Goal: Task Accomplishment & Management: Complete application form

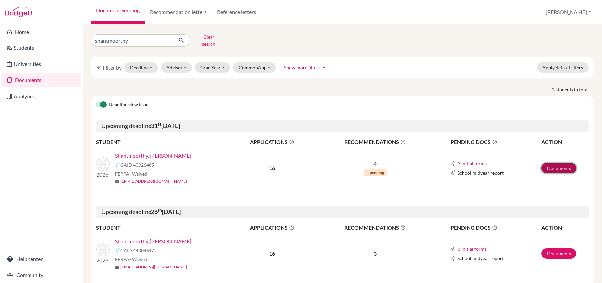
click at [544, 168] on link "Documents" at bounding box center [559, 168] width 35 height 10
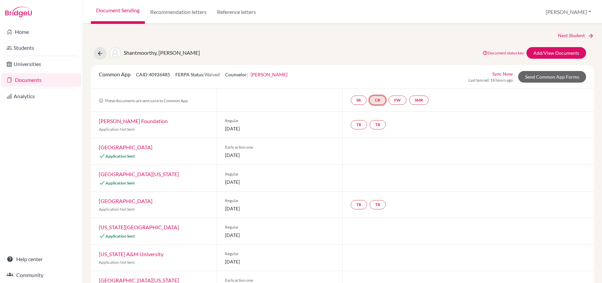
click at [381, 101] on link "CR" at bounding box center [378, 100] width 17 height 9
click at [384, 79] on link "Counselor recommendation" at bounding box center [379, 80] width 58 height 6
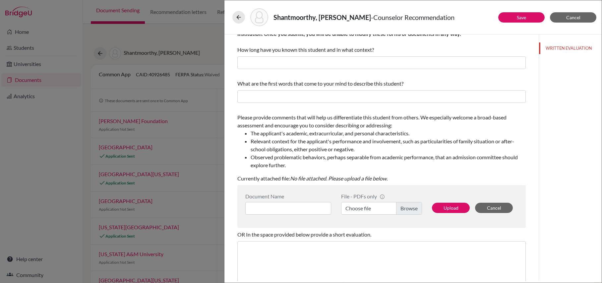
scroll to position [26, 0]
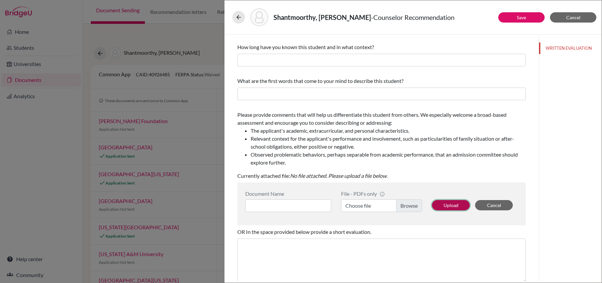
click at [454, 205] on button "Upload" at bounding box center [451, 205] width 38 height 10
click at [288, 204] on input at bounding box center [288, 205] width 86 height 13
type input "LOR"
click at [382, 204] on label "Choose file" at bounding box center [381, 205] width 81 height 13
click at [382, 204] on input "Choose file" at bounding box center [381, 205] width 81 height 13
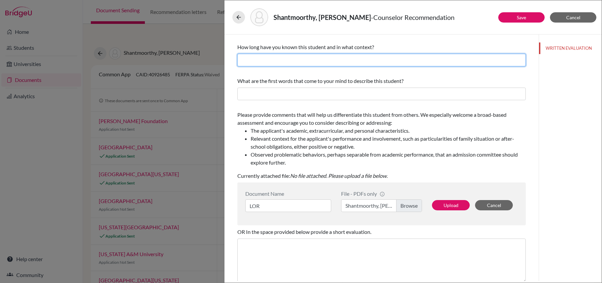
click at [436, 62] on input "text" at bounding box center [381, 60] width 289 height 13
type input "3 years - School Counselor"
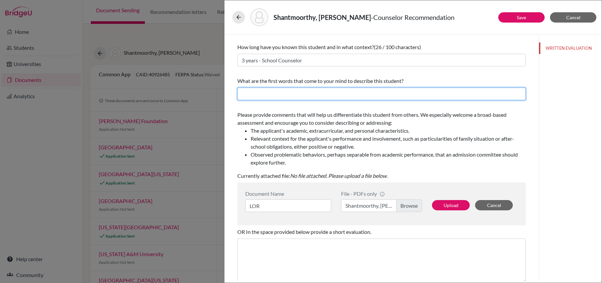
click at [357, 95] on input "text" at bounding box center [381, 94] width 289 height 13
click at [254, 94] on input "Drive and curious" at bounding box center [381, 94] width 289 height 13
drag, startPoint x: 259, startPoint y: 94, endPoint x: 236, endPoint y: 94, distance: 23.9
click at [236, 94] on div "You can submit this form only one time for this applicant. Your responses and a…" at bounding box center [382, 175] width 304 height 333
click at [243, 93] on input "Driven and curious" at bounding box center [381, 94] width 289 height 13
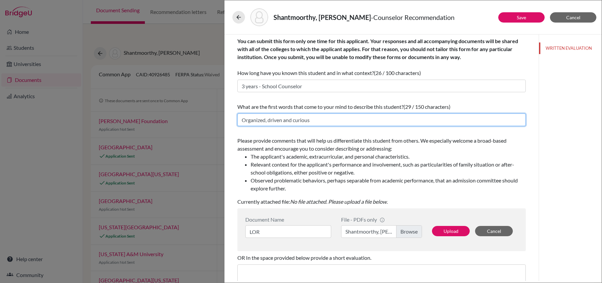
scroll to position [6, 0]
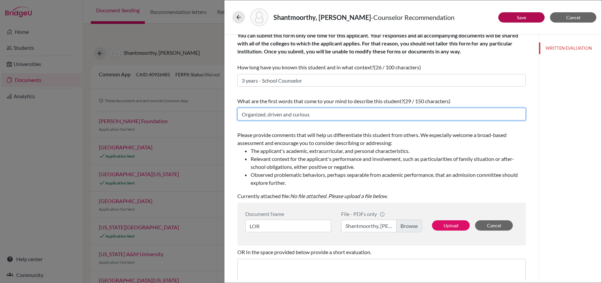
type input "Organized, driven and curious"
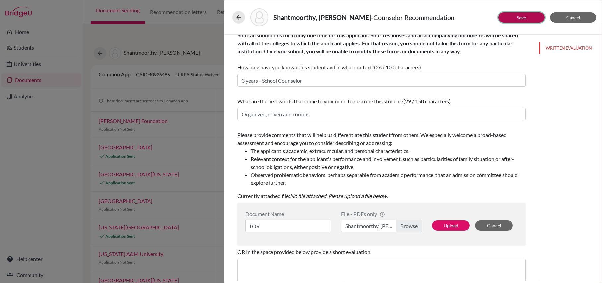
click at [516, 16] on button "Save" at bounding box center [522, 17] width 46 height 10
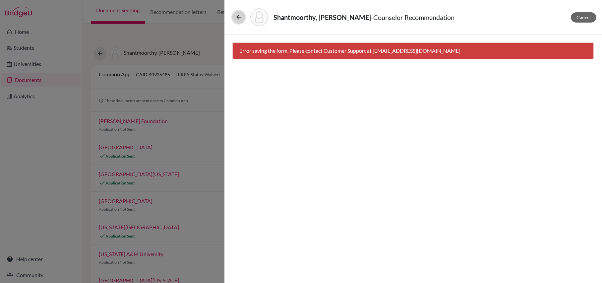
click at [238, 14] on icon at bounding box center [239, 17] width 7 height 7
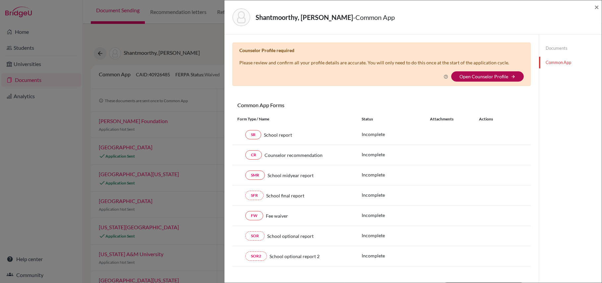
click at [489, 76] on link "Open Counselor Profile" at bounding box center [484, 77] width 49 height 6
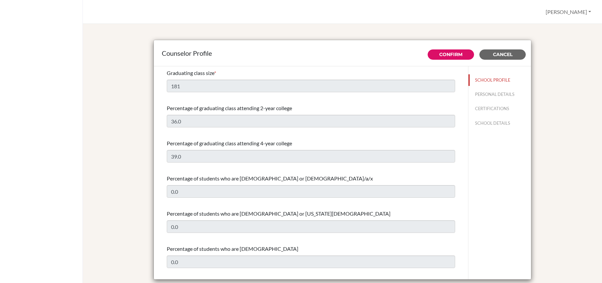
select select "1"
select select "350849"
click at [490, 93] on button "PERSONAL DETAILS" at bounding box center [500, 95] width 63 height 12
type input "[PERSON_NAME]"
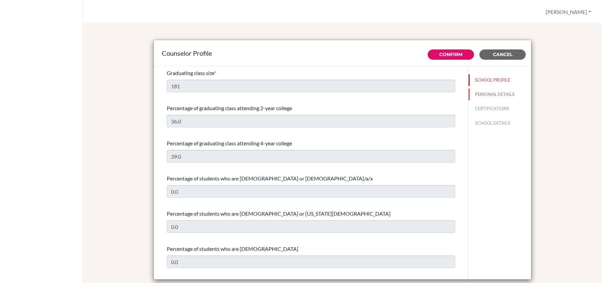
type input "Director of School Counseling Services"
type input "1.623-327-1757"
type input "[EMAIL_ADDRESS][DOMAIN_NAME]"
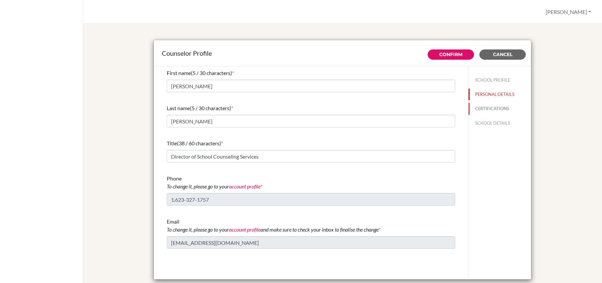
click at [494, 108] on button "CERTIFICATIONS" at bounding box center [500, 109] width 63 height 12
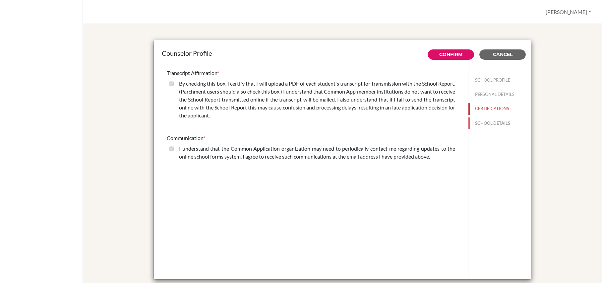
click at [502, 123] on button "SCHOOL DETAILS" at bounding box center [500, 123] width 63 height 12
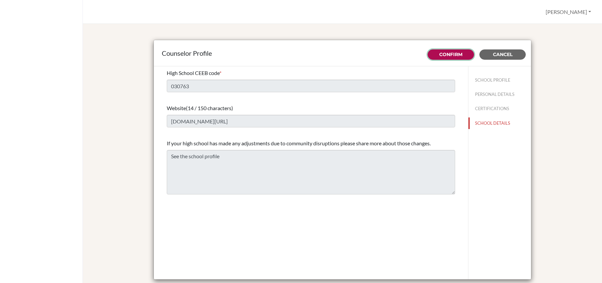
click at [463, 53] on button "Confirm" at bounding box center [451, 54] width 46 height 10
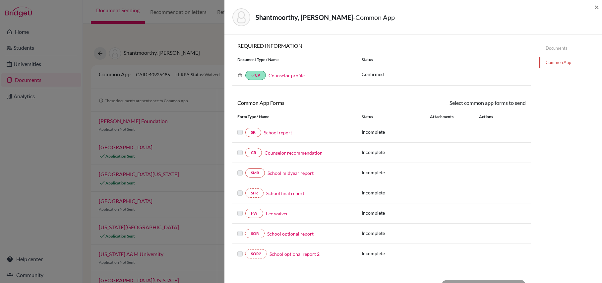
click at [241, 74] on icon at bounding box center [240, 75] width 5 height 5
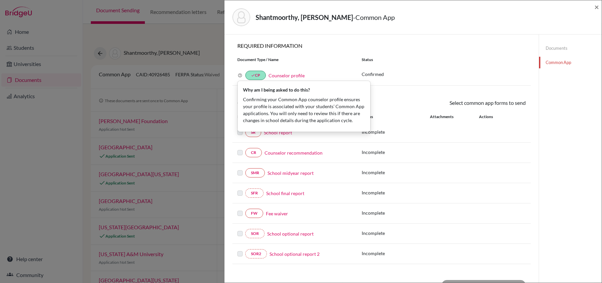
click at [275, 155] on link "Counselor recommendation" at bounding box center [294, 152] width 58 height 7
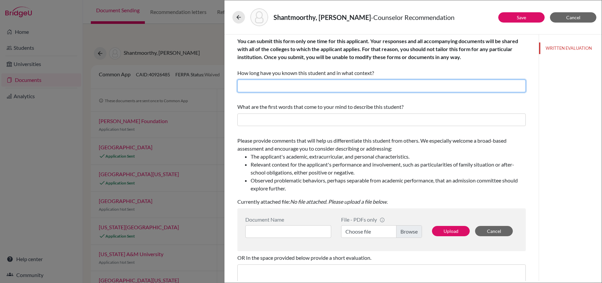
click at [312, 86] on input "text" at bounding box center [381, 86] width 289 height 13
type input "3 years - School Counselor"
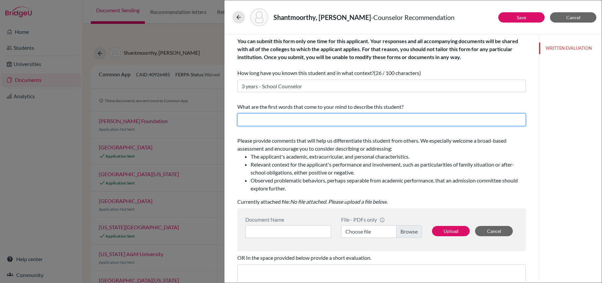
click at [301, 119] on input "text" at bounding box center [381, 119] width 289 height 13
type input "Organized, driven and curious"
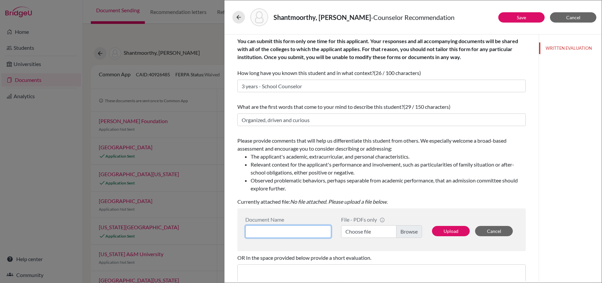
click at [286, 232] on input at bounding box center [288, 231] width 86 height 13
type input "L"
type input "LOR"
click at [384, 229] on label "Choose file" at bounding box center [381, 231] width 81 height 13
click at [384, 229] on input "Choose file" at bounding box center [381, 231] width 81 height 13
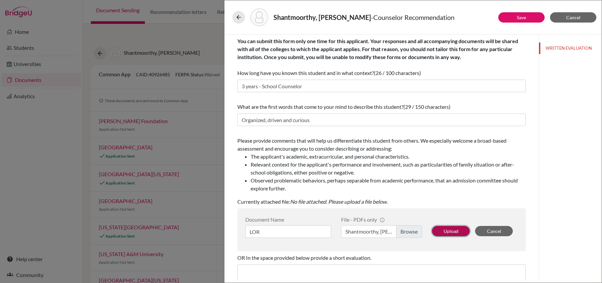
click at [453, 234] on button "Upload" at bounding box center [451, 231] width 38 height 10
click at [558, 48] on button "WRITTEN EVALUATION" at bounding box center [570, 48] width 63 height 12
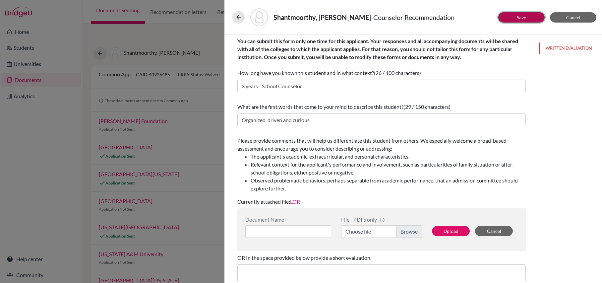
click at [521, 15] on link "Save" at bounding box center [521, 18] width 9 height 6
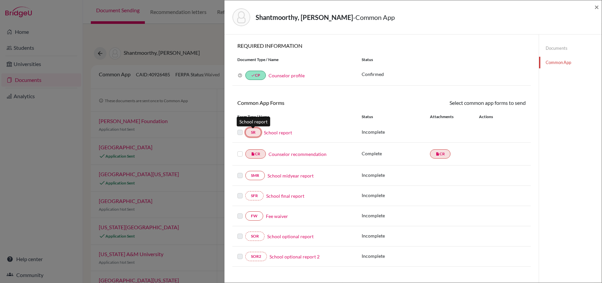
click at [256, 133] on link "SR" at bounding box center [253, 132] width 16 height 9
click at [280, 130] on link "School report" at bounding box center [278, 132] width 28 height 7
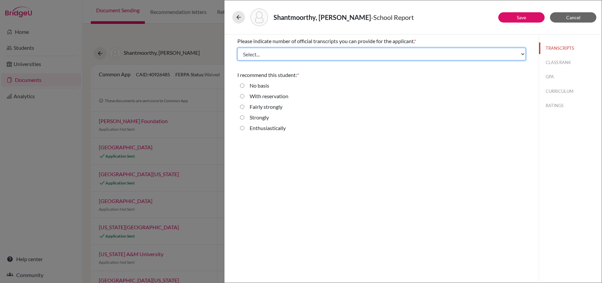
click at [317, 54] on select "Select... 1 2 3 4" at bounding box center [381, 54] width 289 height 13
select select "1"
click at [237, 48] on select "Select... 1 2 3 4" at bounding box center [381, 54] width 289 height 13
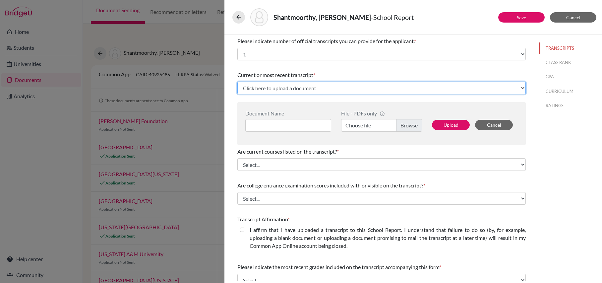
click at [319, 86] on select "Click here to upload a document Upload New File" at bounding box center [381, 88] width 289 height 13
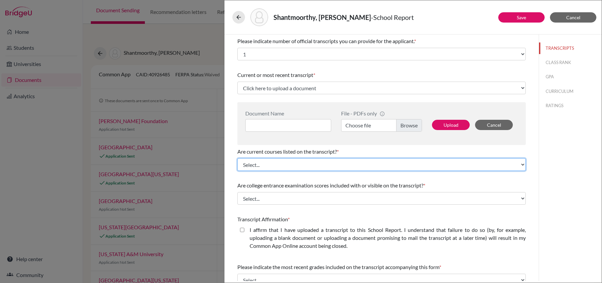
click at [340, 169] on select "Select... Yes No" at bounding box center [381, 164] width 289 height 13
select select "0"
click at [237, 158] on select "Select... Yes No" at bounding box center [381, 164] width 289 height 13
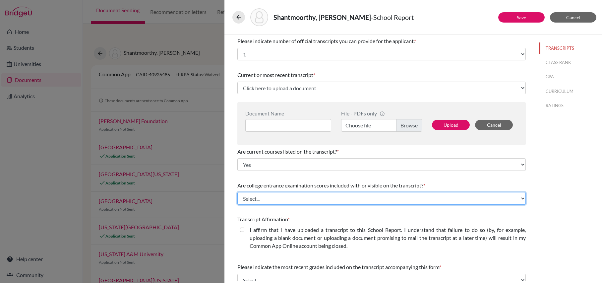
click at [340, 194] on select "Select... Yes No" at bounding box center [381, 198] width 289 height 13
select select "1"
click at [237, 192] on select "Select... Yes No" at bounding box center [381, 198] width 289 height 13
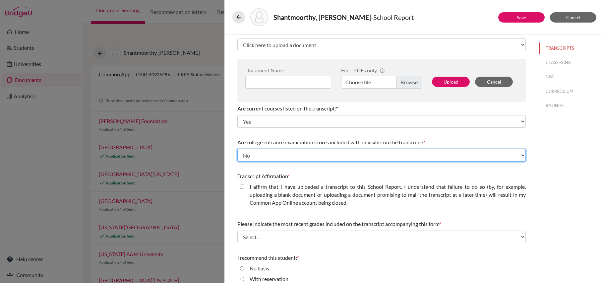
scroll to position [47, 0]
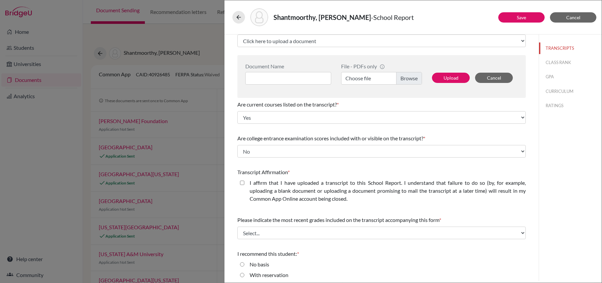
click at [243, 182] on closed\ "I affirm that I have uploaded a transcript to this School Report. I understand …" at bounding box center [242, 183] width 4 height 8
checkbox closed\ "true"
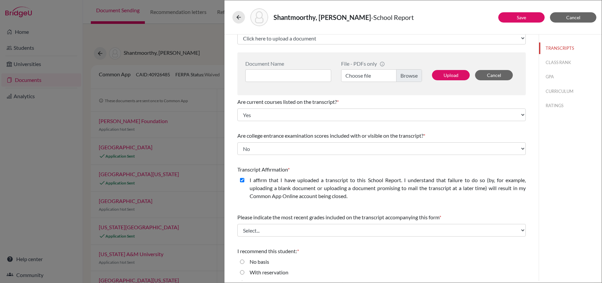
scroll to position [0, 0]
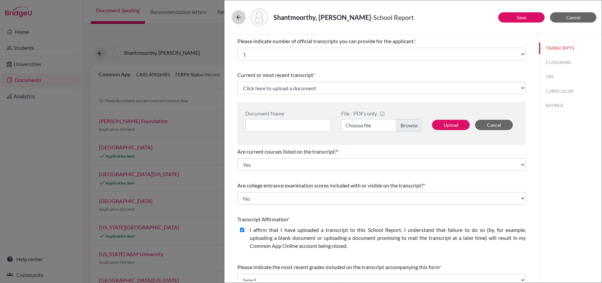
click at [238, 18] on icon at bounding box center [239, 17] width 7 height 7
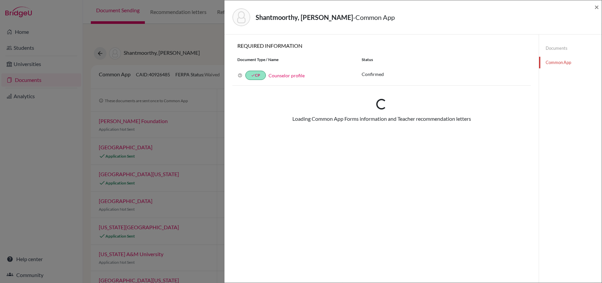
click at [216, 35] on div "Shantmoorthy, Ishanth - Common App × × REQUIRED INFORMATION Document Type / Nam…" at bounding box center [301, 141] width 602 height 283
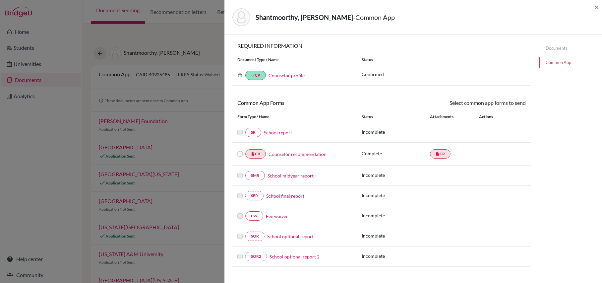
click at [196, 53] on div "Shantmoorthy, Ishanth - Common App × × REQUIRED INFORMATION Document Type / Nam…" at bounding box center [301, 141] width 602 height 283
click at [596, 5] on span "×" at bounding box center [597, 7] width 5 height 10
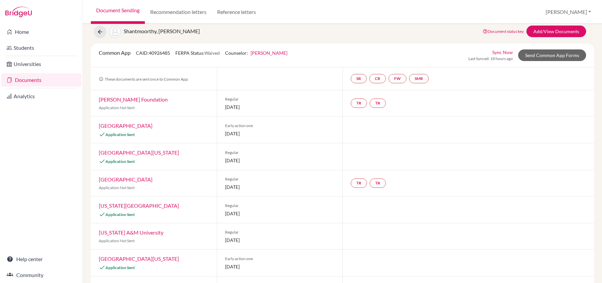
scroll to position [19, 0]
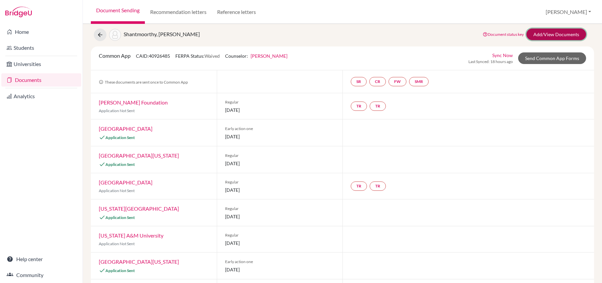
click at [544, 34] on link "Add/View Documents" at bounding box center [557, 35] width 60 height 12
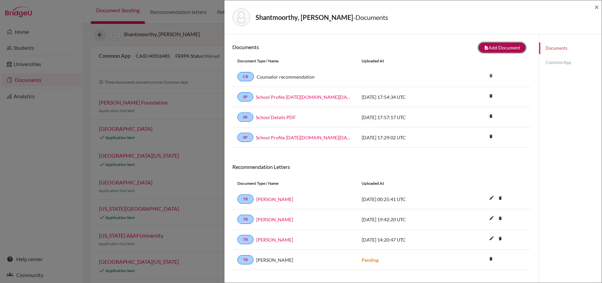
click at [519, 47] on button "note_add Add Document" at bounding box center [502, 47] width 47 height 10
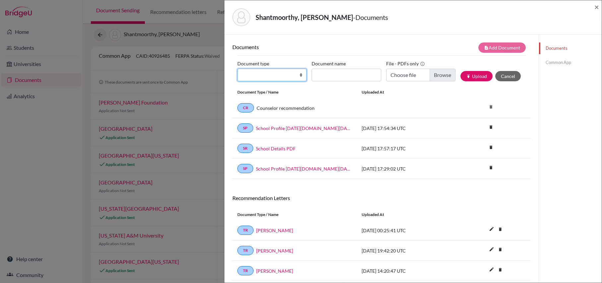
click at [299, 78] on select "Change explanation for Common App reports Counselor recommendation Internationa…" at bounding box center [271, 75] width 69 height 13
select select "2"
click at [237, 69] on select "Change explanation for Common App reports Counselor recommendation Internationa…" at bounding box center [271, 75] width 69 height 13
click at [349, 74] on input "Document name" at bounding box center [346, 75] width 69 height 13
type input "Initial Transcript"
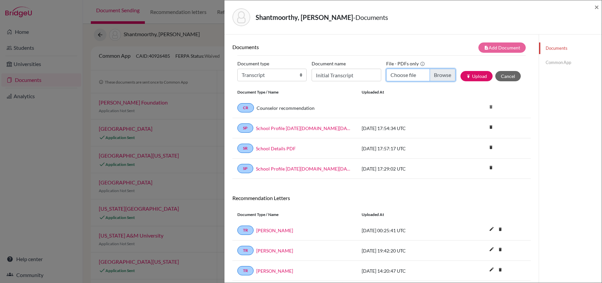
click at [442, 75] on input "Choose file" at bounding box center [420, 75] width 69 height 13
type input "C:\fakepath\Shantmoorthy, Ishanth - Initial Transcript.pdf"
click at [482, 75] on button "publish Upload" at bounding box center [477, 76] width 32 height 10
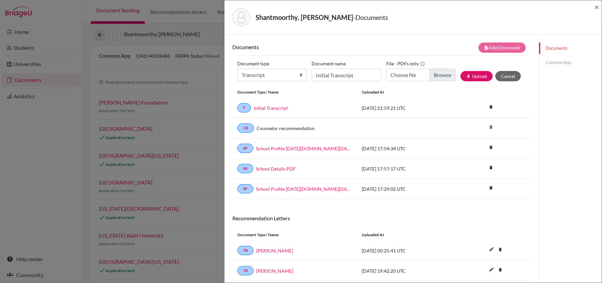
click at [550, 62] on link "Common App" at bounding box center [570, 63] width 63 height 12
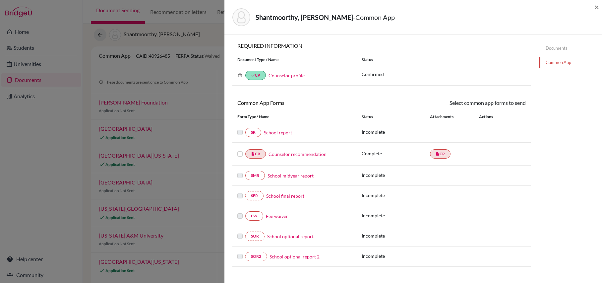
click at [287, 131] on link "School report" at bounding box center [278, 132] width 28 height 7
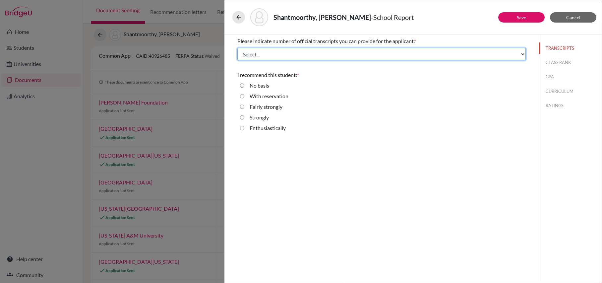
click at [347, 54] on select "Select... 1 2 3 4" at bounding box center [381, 54] width 289 height 13
select select "1"
click at [237, 48] on select "Select... 1 2 3 4" at bounding box center [381, 54] width 289 height 13
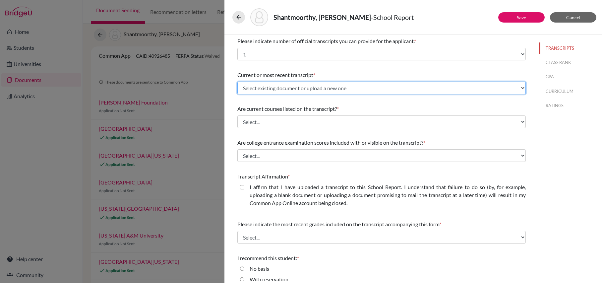
click at [315, 84] on select "Select existing document or upload a new one Initial Transcript Upload New File" at bounding box center [381, 88] width 289 height 13
select select "677199"
click at [237, 82] on select "Select existing document or upload a new one Initial Transcript Upload New File" at bounding box center [381, 88] width 289 height 13
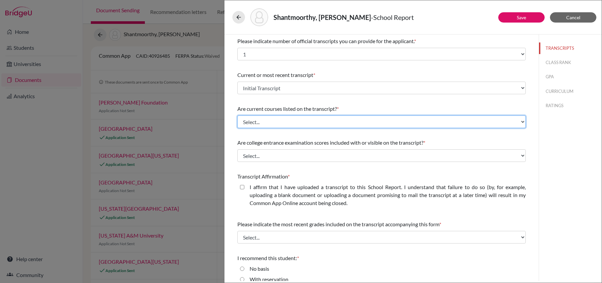
click at [306, 121] on select "Select... Yes No" at bounding box center [381, 121] width 289 height 13
select select "0"
click at [237, 115] on select "Select... Yes No" at bounding box center [381, 121] width 289 height 13
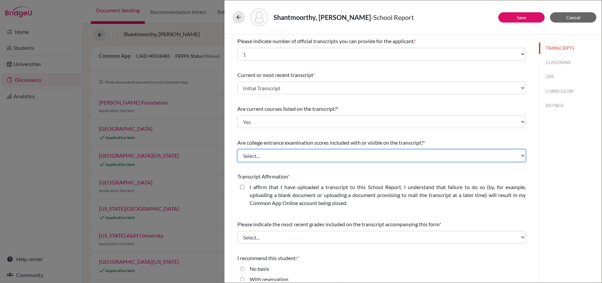
click at [299, 154] on select "Select... Yes No" at bounding box center [381, 155] width 289 height 13
select select "1"
click at [237, 149] on select "Select... Yes No" at bounding box center [381, 155] width 289 height 13
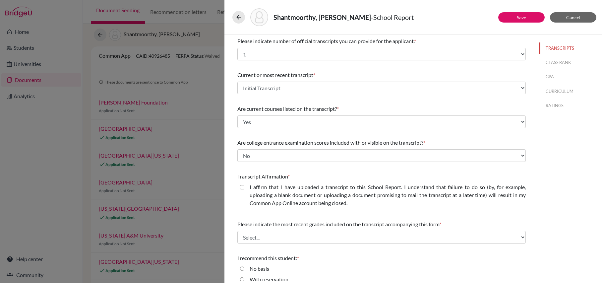
click at [242, 187] on closed\ "I affirm that I have uploaded a transcript to this School Report. I understand …" at bounding box center [242, 187] width 4 height 8
checkbox closed\ "true"
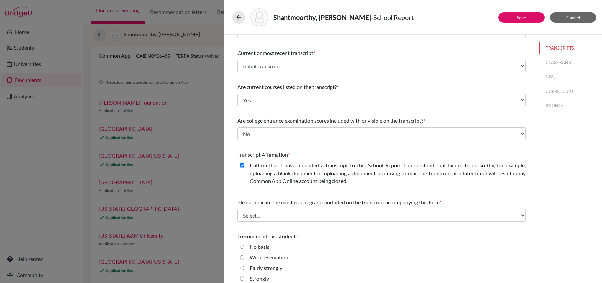
scroll to position [39, 0]
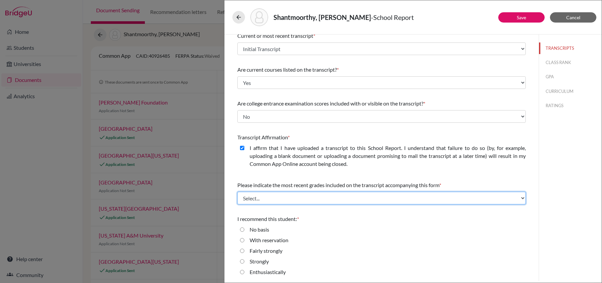
click at [297, 200] on select "Select... Final junior year grades 1st Quarter senior year grades 2nd Quarter/1…" at bounding box center [381, 198] width 289 height 13
select select "0"
click at [237, 192] on select "Select... Final junior year grades 1st Quarter senior year grades 2nd Quarter/1…" at bounding box center [381, 198] width 289 height 13
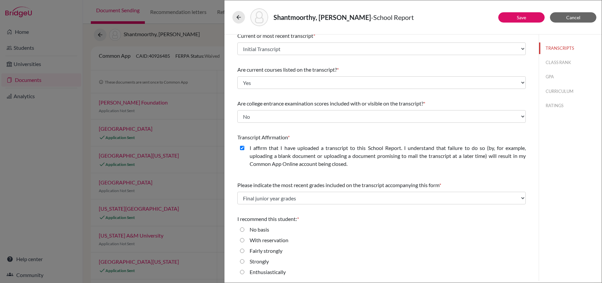
click at [244, 272] on input "Enthusiastically" at bounding box center [242, 272] width 4 height 8
radio input "true"
click at [566, 65] on button "CLASS RANK" at bounding box center [570, 63] width 63 height 12
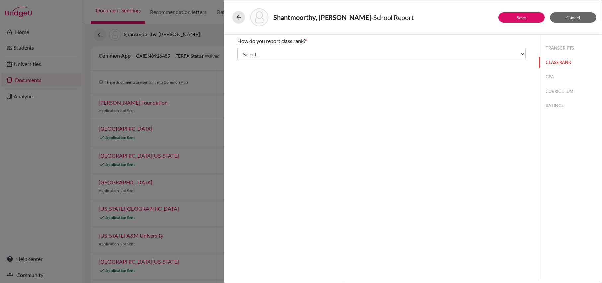
scroll to position [0, 0]
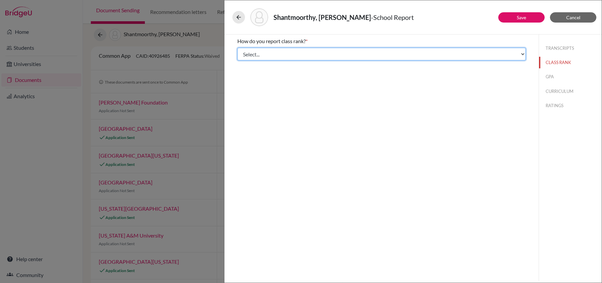
click at [522, 54] on select "Select... Exact Decile Quintile Quartile None" at bounding box center [381, 54] width 289 height 13
click at [237, 48] on select "Select... Exact Decile Quintile Quartile None" at bounding box center [381, 54] width 289 height 13
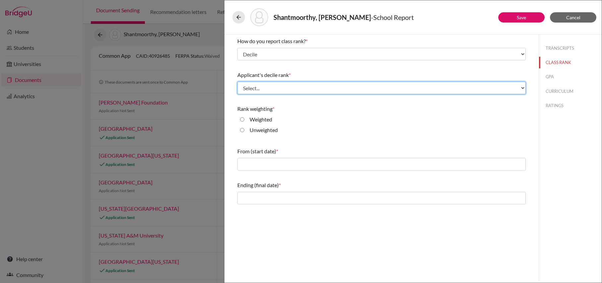
click at [382, 86] on select "Select... Top 10% Top 20% Top 30% Top 40% Top 50% Top 60% Top 70% Top 80% Top 9…" at bounding box center [381, 88] width 289 height 13
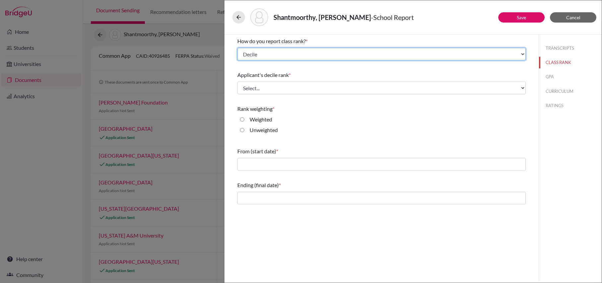
click at [375, 51] on select "Select... Exact Decile Quintile Quartile None" at bounding box center [381, 54] width 289 height 13
select select "1"
click at [237, 48] on select "Select... Exact Decile Quintile Quartile None" at bounding box center [381, 54] width 289 height 13
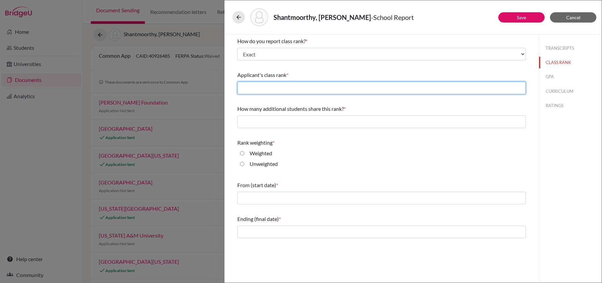
click at [360, 92] on input "text" at bounding box center [381, 88] width 289 height 13
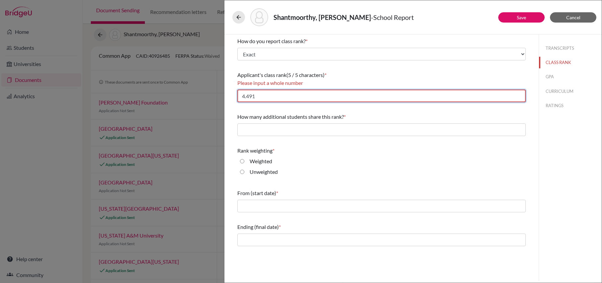
type input "4.491"
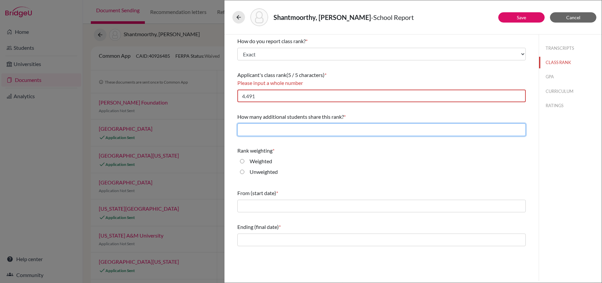
click at [345, 130] on input "text" at bounding box center [381, 129] width 289 height 13
type input "0"
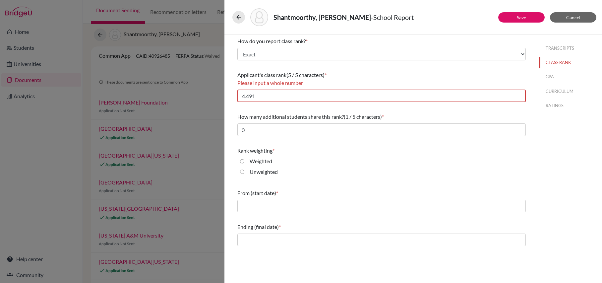
click at [243, 162] on input "Weighted" at bounding box center [242, 161] width 4 height 8
radio input "true"
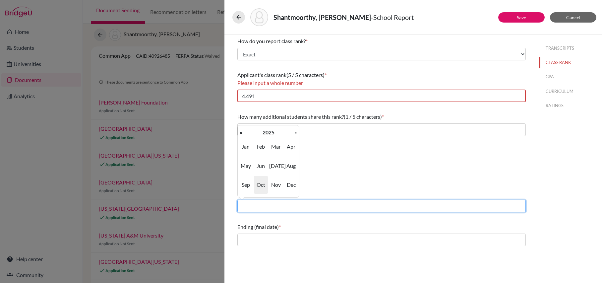
click at [255, 205] on input "text" at bounding box center [381, 206] width 289 height 13
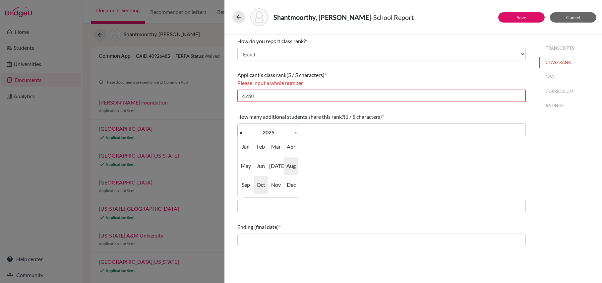
click at [291, 165] on span "Aug" at bounding box center [291, 166] width 14 height 18
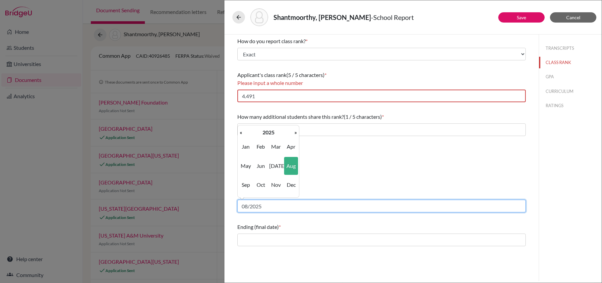
click at [270, 204] on input "08/2025" at bounding box center [381, 206] width 289 height 13
type input "08/2022"
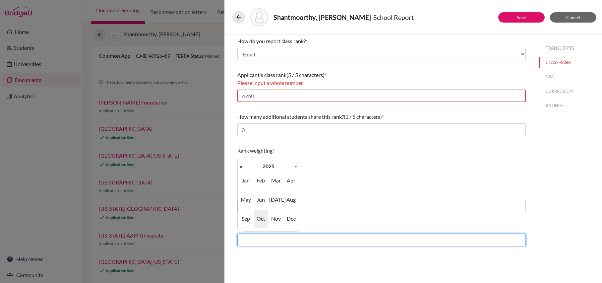
click at [265, 242] on input "text" at bounding box center [381, 240] width 289 height 13
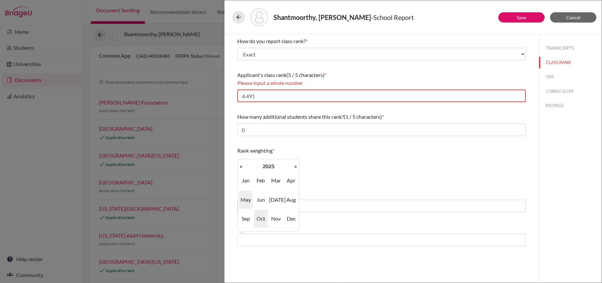
click at [247, 201] on span "May" at bounding box center [246, 200] width 14 height 18
type input "05/2025"
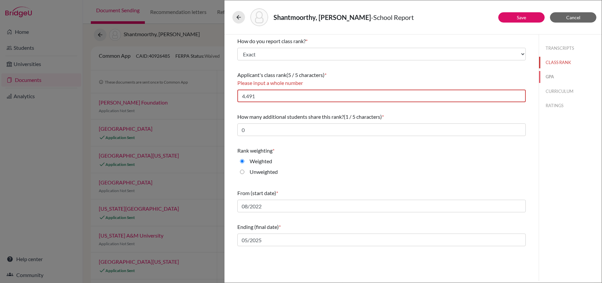
click at [554, 76] on button "GPA" at bounding box center [570, 77] width 63 height 12
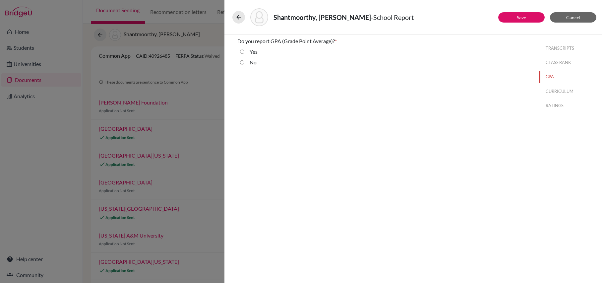
click at [243, 52] on input "Yes" at bounding box center [242, 52] width 4 height 8
radio input "true"
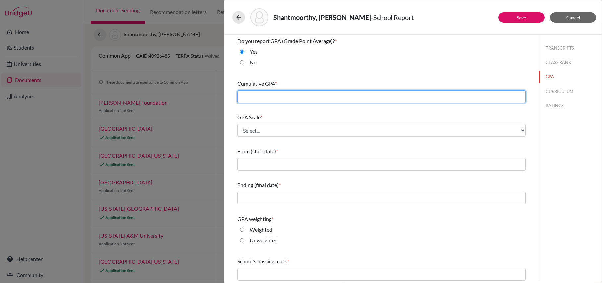
click at [427, 96] on input "text" at bounding box center [381, 96] width 289 height 13
type input "4.491"
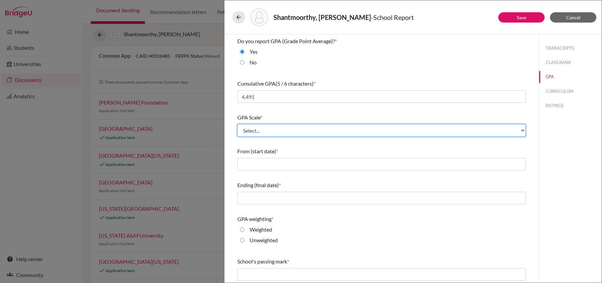
click at [404, 132] on select "Select... 4 5 6 7 8 9 10 11 12 13 14 15 16 17 18 19 20 100" at bounding box center [381, 130] width 289 height 13
select select "5"
click at [237, 124] on select "Select... 4 5 6 7 8 9 10 11 12 13 14 15 16 17 18 19 20 100" at bounding box center [381, 130] width 289 height 13
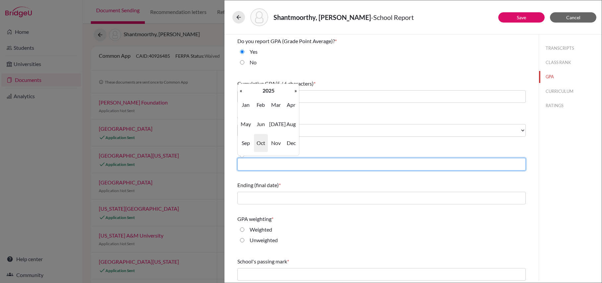
click at [395, 161] on input "text" at bounding box center [381, 164] width 289 height 13
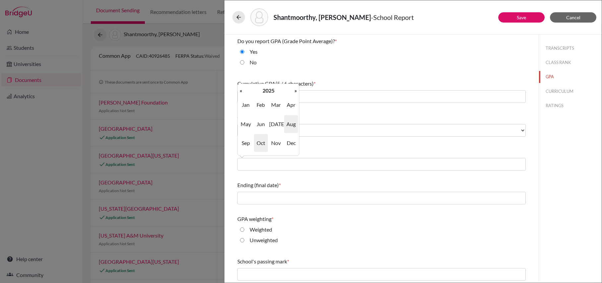
click at [289, 124] on span "Aug" at bounding box center [291, 124] width 14 height 18
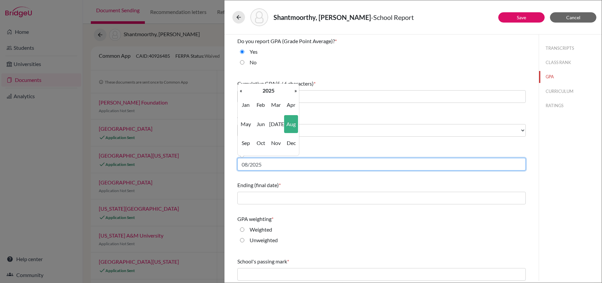
click at [272, 165] on input "08/2025" at bounding box center [381, 164] width 289 height 13
type input "08/2022"
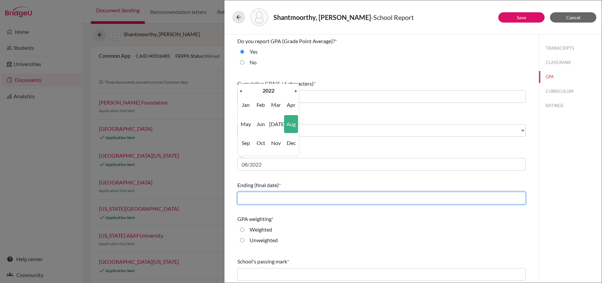
click at [256, 198] on input "text" at bounding box center [381, 198] width 289 height 13
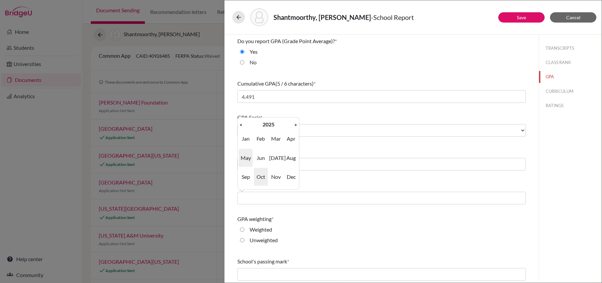
click at [248, 158] on span "May" at bounding box center [246, 158] width 14 height 18
type input "05/2025"
click at [242, 229] on input "Weighted" at bounding box center [242, 230] width 4 height 8
radio input "true"
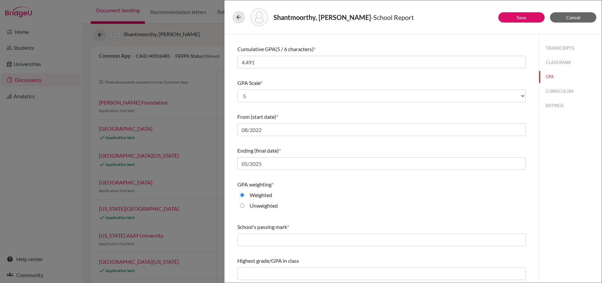
scroll to position [36, 0]
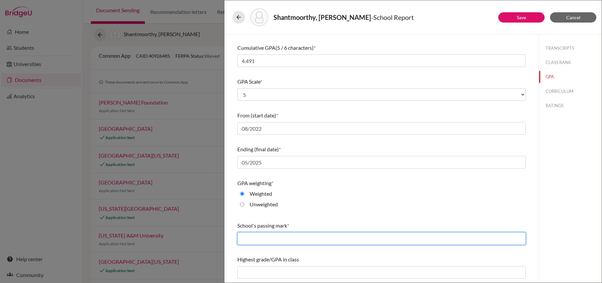
click at [290, 238] on input "text" at bounding box center [381, 238] width 289 height 13
type input "60"
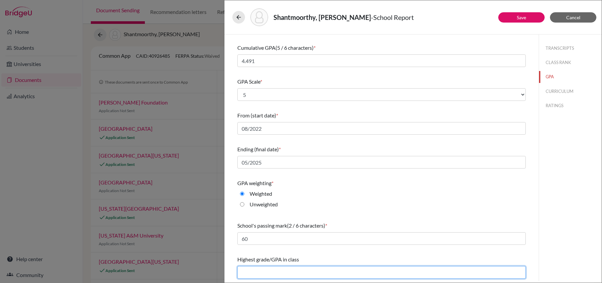
click at [299, 272] on input "text" at bounding box center [381, 272] width 289 height 13
type input "4.684"
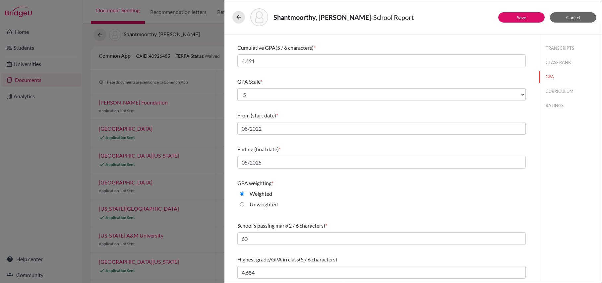
click at [372, 254] on div "Highest grade/GPA in class (5 / 6 characters) 4.684" at bounding box center [381, 267] width 289 height 29
click at [562, 90] on button "CURRICULUM" at bounding box center [570, 92] width 63 height 12
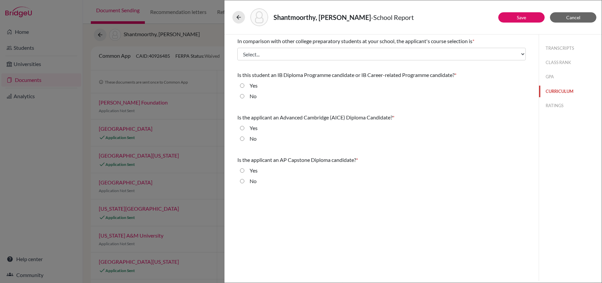
scroll to position [0, 0]
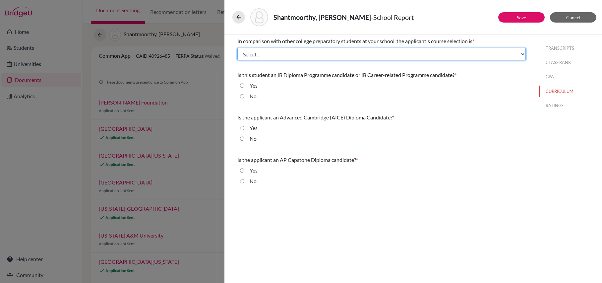
click at [382, 58] on select "Select... Less than demanding Average Demanding Very demanding Most demanding P…" at bounding box center [381, 54] width 289 height 13
select select "3"
click at [237, 48] on select "Select... Less than demanding Average Demanding Very demanding Most demanding P…" at bounding box center [381, 54] width 289 height 13
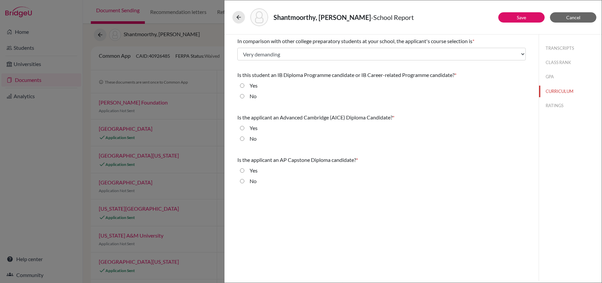
click at [242, 96] on input "No" at bounding box center [242, 96] width 4 height 8
radio input "true"
click at [242, 139] on input "No" at bounding box center [242, 139] width 4 height 8
radio input "true"
click at [243, 179] on input "No" at bounding box center [242, 181] width 4 height 8
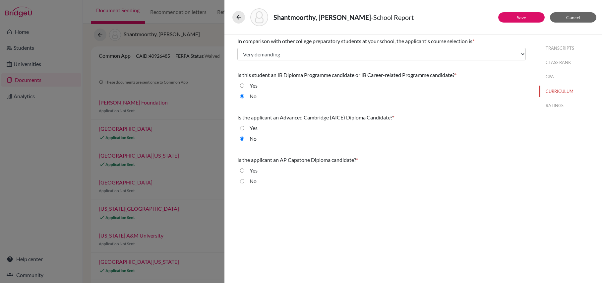
radio input "true"
click at [560, 104] on button "RATINGS" at bounding box center [570, 106] width 63 height 12
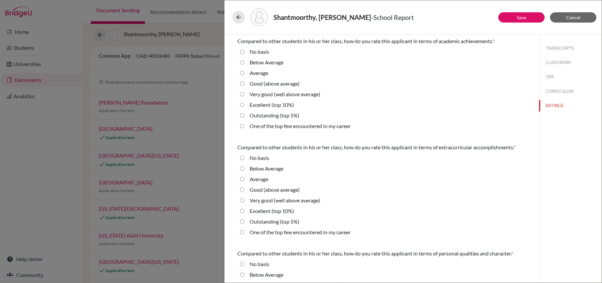
click at [243, 117] on 5\%\) "Outstanding (top 5%)" at bounding box center [242, 115] width 4 height 8
radio 5\%\) "true"
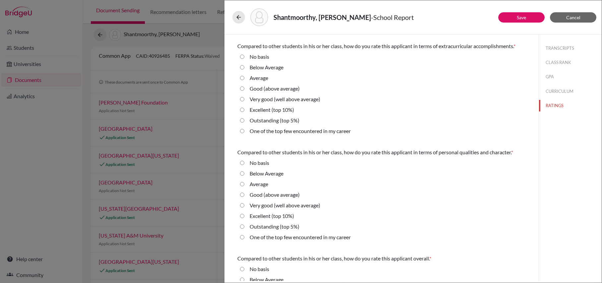
scroll to position [102, 0]
click at [242, 118] on 5\%\) "Outstanding (top 5%)" at bounding box center [242, 119] width 4 height 8
radio 5\%\) "true"
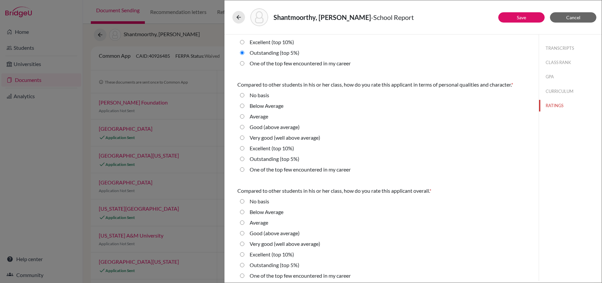
scroll to position [172, 0]
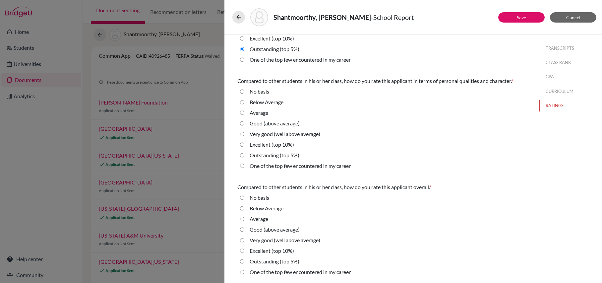
click at [243, 155] on 5\%\) "Outstanding (top 5%)" at bounding box center [242, 155] width 4 height 8
radio 5\%\) "true"
click at [241, 262] on 5\%\) "Outstanding (top 5%)" at bounding box center [242, 261] width 4 height 8
radio 5\%\) "true"
click at [555, 63] on button "CLASS RANK" at bounding box center [570, 63] width 63 height 12
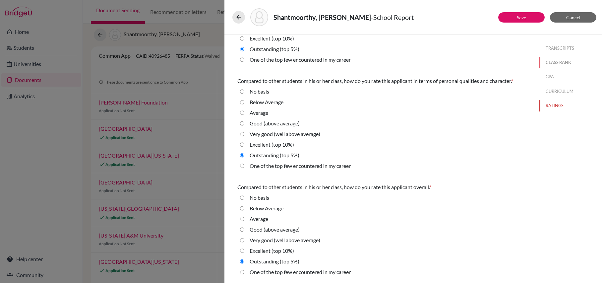
select select "1"
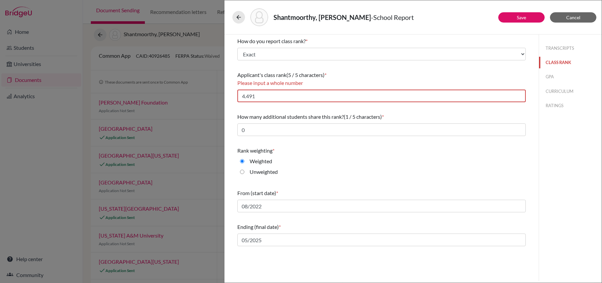
scroll to position [0, 0]
click at [359, 99] on input "4.491" at bounding box center [381, 96] width 289 height 13
type input "4"
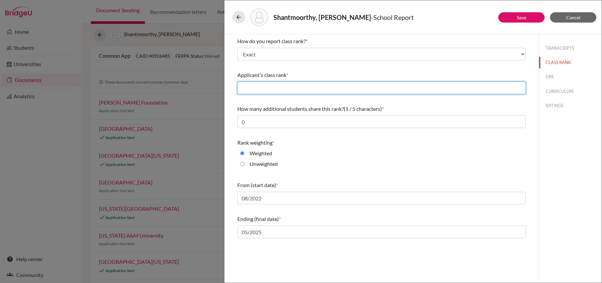
click at [276, 87] on input "text" at bounding box center [381, 88] width 289 height 13
type input "11"
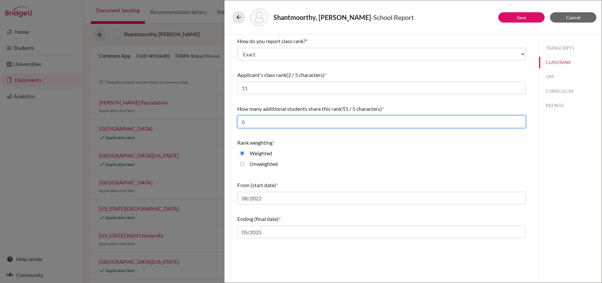
click at [282, 119] on input "0" at bounding box center [381, 121] width 289 height 13
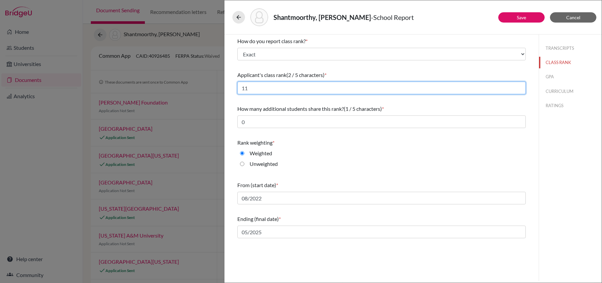
click at [345, 86] on input "11" at bounding box center [381, 88] width 289 height 13
click at [553, 104] on button "RATINGS" at bounding box center [570, 106] width 63 height 12
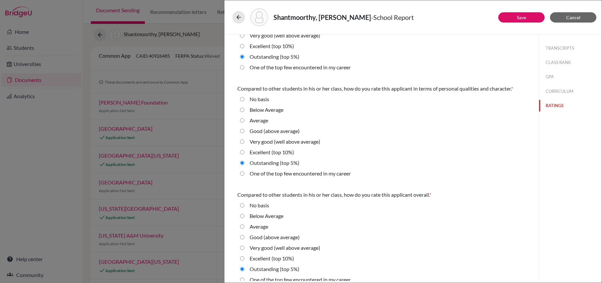
scroll to position [172, 0]
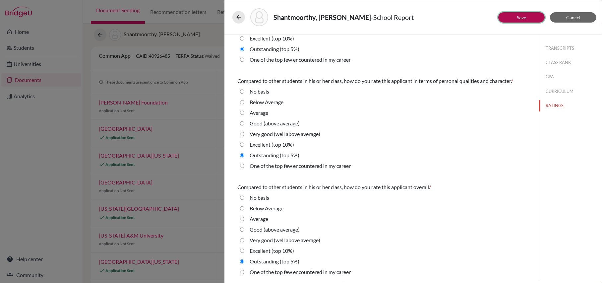
click at [525, 20] on link "Save" at bounding box center [521, 18] width 9 height 6
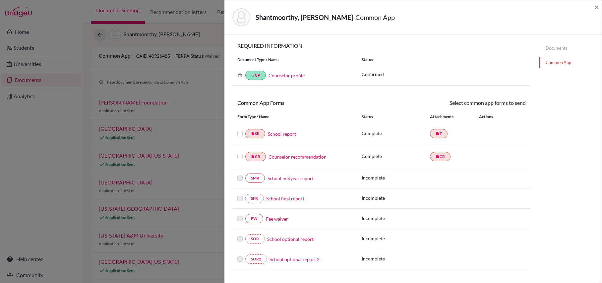
click at [241, 75] on icon at bounding box center [240, 75] width 5 height 5
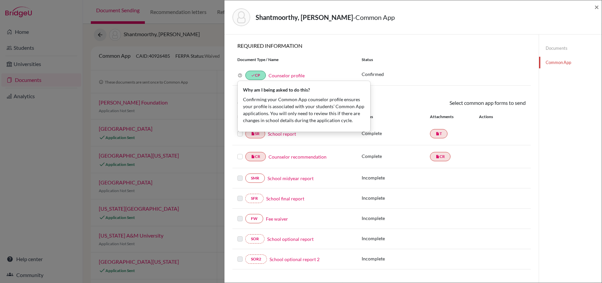
click at [215, 94] on div "Shantmoorthy, Ishanth - Common App × × REQUIRED INFORMATION Document Type / Nam…" at bounding box center [301, 141] width 602 height 283
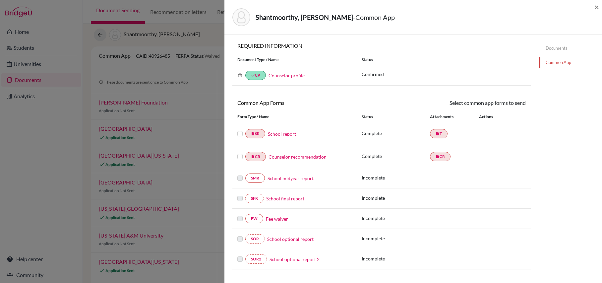
click at [209, 37] on div "Shantmoorthy, Ishanth - Common App × × REQUIRED INFORMATION Document Type / Nam…" at bounding box center [301, 141] width 602 height 283
click at [598, 6] on span "×" at bounding box center [597, 7] width 5 height 10
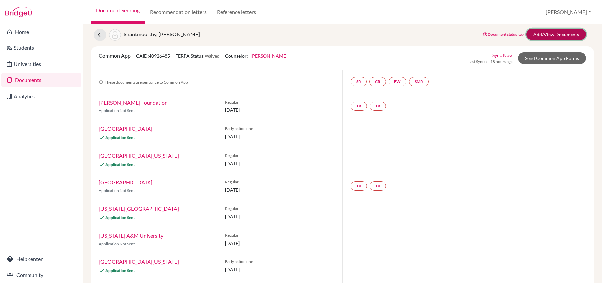
click at [536, 35] on link "Add/View Documents" at bounding box center [557, 35] width 60 height 12
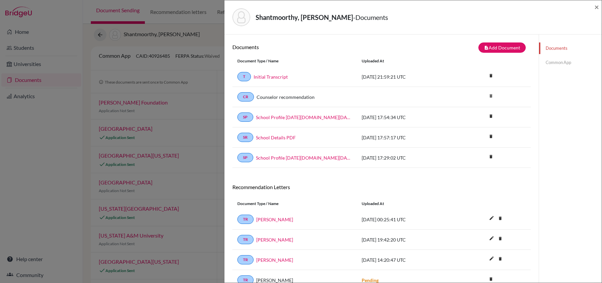
scroll to position [35, 0]
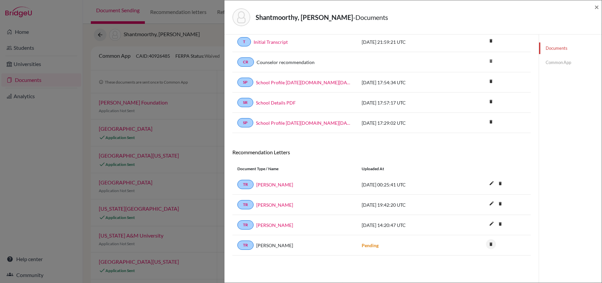
click at [492, 248] on icon "delete" at bounding box center [491, 244] width 10 height 10
click at [476, 267] on button "Delete" at bounding box center [470, 264] width 30 height 10
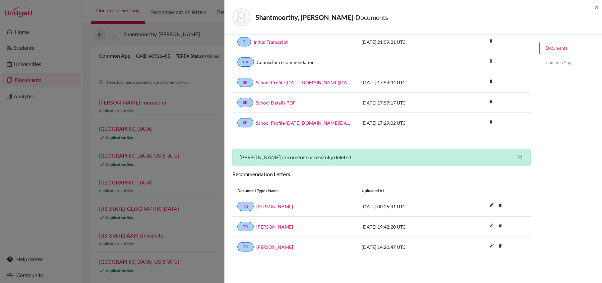
click at [64, 142] on div "Shantmoorthy, Ishanth - Documents × Documents note_add Add Document Document ty…" at bounding box center [301, 141] width 602 height 283
click at [597, 8] on span "×" at bounding box center [597, 7] width 5 height 10
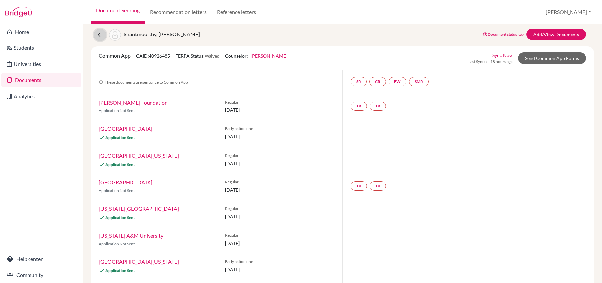
click at [96, 34] on button at bounding box center [100, 35] width 13 height 13
click at [99, 36] on icon at bounding box center [100, 35] width 7 height 7
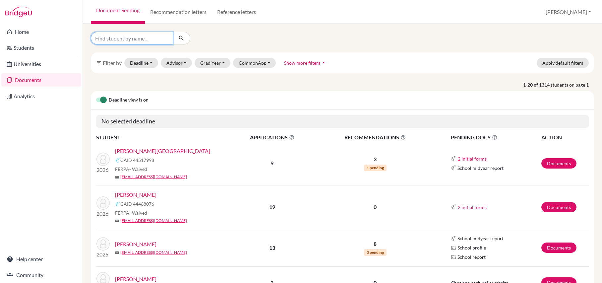
click at [154, 39] on input "Find student by name..." at bounding box center [132, 38] width 82 height 13
type input "shantmoorthy"
click at [183, 38] on icon "submit" at bounding box center [181, 38] width 7 height 7
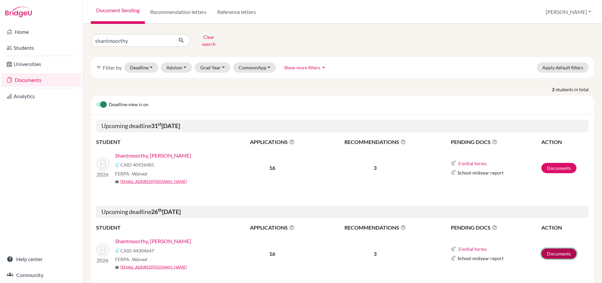
click at [563, 251] on link "Documents" at bounding box center [559, 253] width 35 height 10
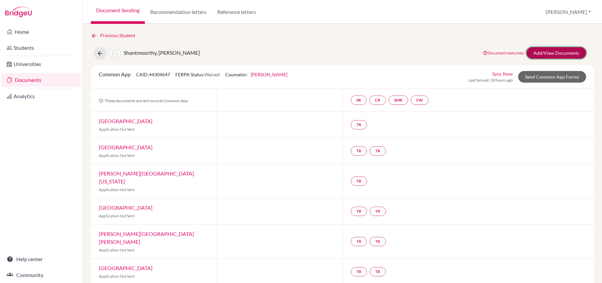
click at [546, 50] on link "Add/View Documents" at bounding box center [557, 53] width 60 height 12
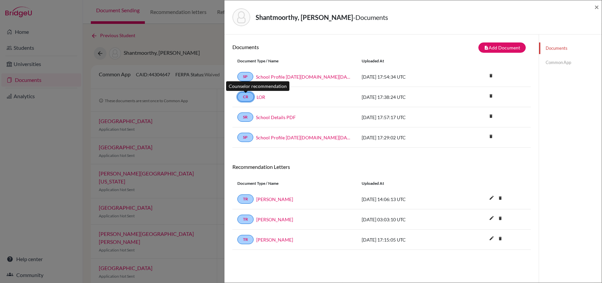
click at [248, 99] on link "CR" at bounding box center [245, 96] width 17 height 9
click at [262, 96] on link "LOR" at bounding box center [261, 97] width 9 height 7
click at [546, 61] on link "Common App" at bounding box center [570, 63] width 63 height 12
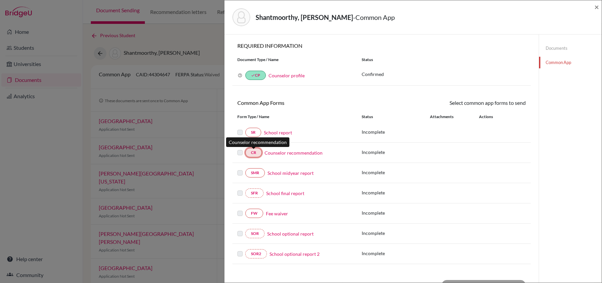
click at [255, 151] on link "CR" at bounding box center [253, 152] width 17 height 9
click at [272, 153] on link "Counselor recommendation" at bounding box center [294, 152] width 58 height 7
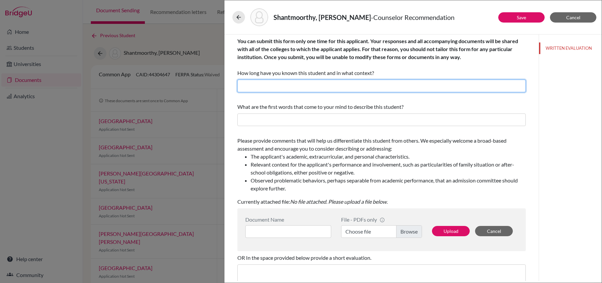
click at [354, 86] on input "text" at bounding box center [381, 86] width 289 height 13
type input "3 years - School Counselor"
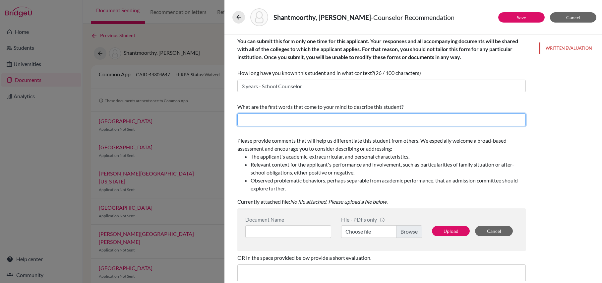
click at [345, 121] on input "text" at bounding box center [381, 119] width 289 height 13
type input "organized, curious in more than just academics, well-rounded"
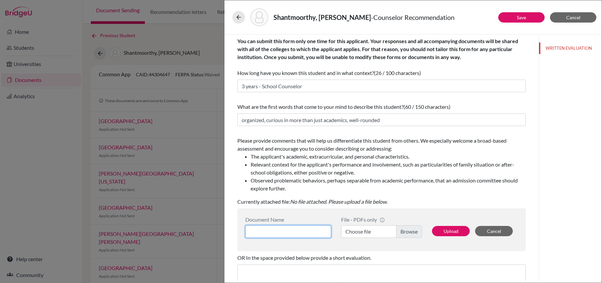
click at [296, 232] on input at bounding box center [288, 231] width 86 height 13
type input "LOR"
click at [383, 231] on label "Choose file" at bounding box center [381, 231] width 81 height 13
click at [383, 231] on input "Choose file" at bounding box center [381, 231] width 81 height 13
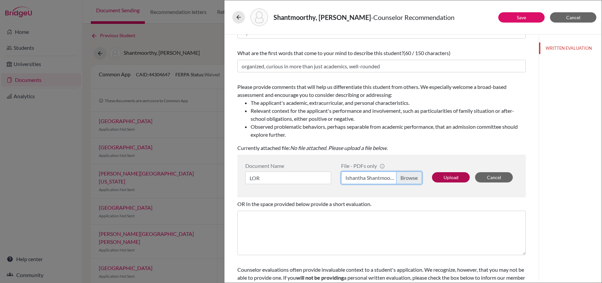
scroll to position [72, 0]
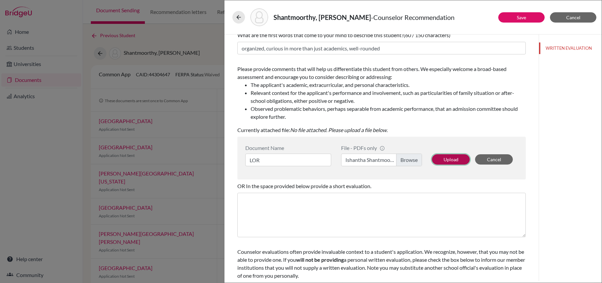
click at [448, 157] on button "Upload" at bounding box center [451, 159] width 38 height 10
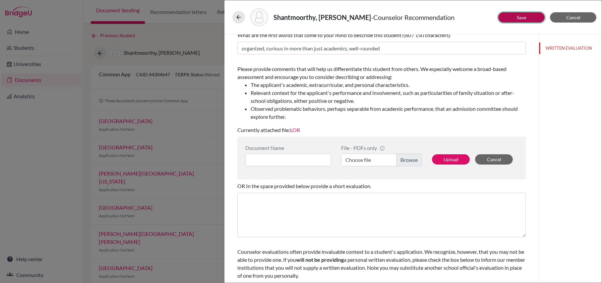
click at [518, 15] on link "Save" at bounding box center [521, 18] width 9 height 6
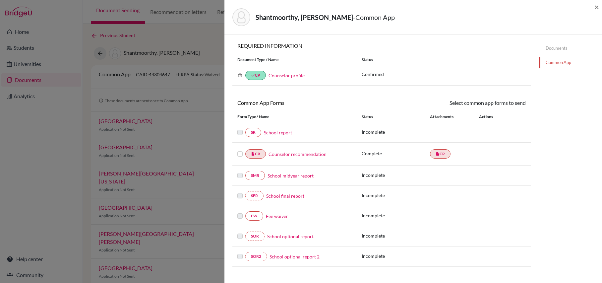
click at [283, 134] on link "School report" at bounding box center [278, 132] width 28 height 7
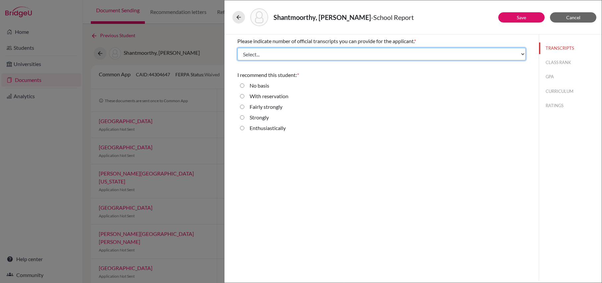
click at [302, 53] on select "Select... 1 2 3 4" at bounding box center [381, 54] width 289 height 13
select select "1"
click at [237, 48] on select "Select... 1 2 3 4" at bounding box center [381, 54] width 289 height 13
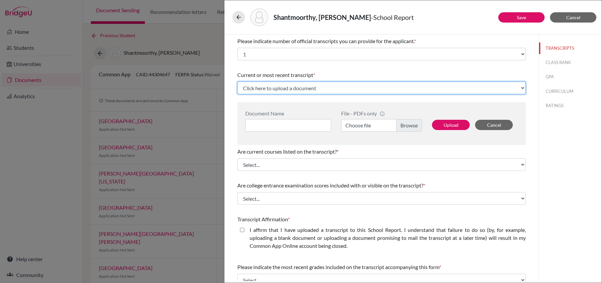
click at [304, 88] on select "Click here to upload a document Upload New File" at bounding box center [381, 88] width 289 height 13
click at [237, 82] on select "Click here to upload a document Upload New File" at bounding box center [381, 88] width 289 height 13
click at [302, 122] on input at bounding box center [288, 125] width 86 height 13
click at [317, 84] on select "Click here to upload a document Upload New File" at bounding box center [381, 88] width 289 height 13
select select "1337"
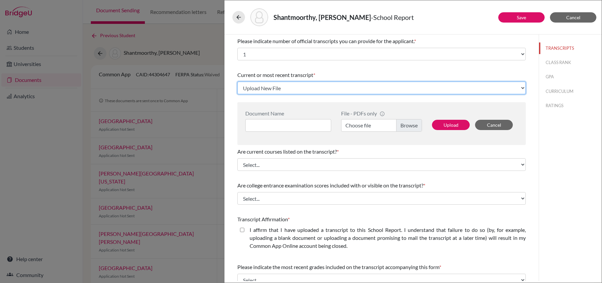
click at [237, 82] on select "Click here to upload a document Upload New File" at bounding box center [381, 88] width 289 height 13
click at [311, 125] on input at bounding box center [288, 125] width 86 height 13
click at [578, 19] on span "Cancel" at bounding box center [574, 18] width 14 height 6
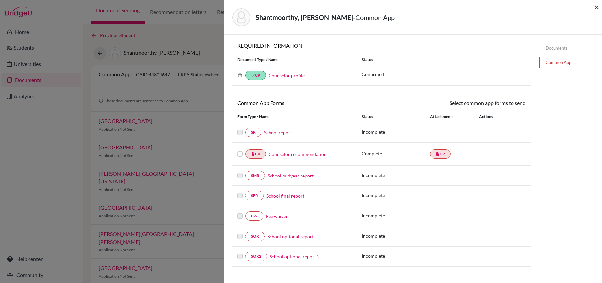
click at [596, 5] on span "×" at bounding box center [597, 7] width 5 height 10
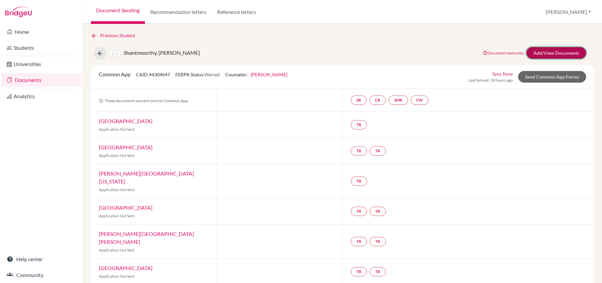
click at [545, 50] on link "Add/View Documents" at bounding box center [557, 53] width 60 height 12
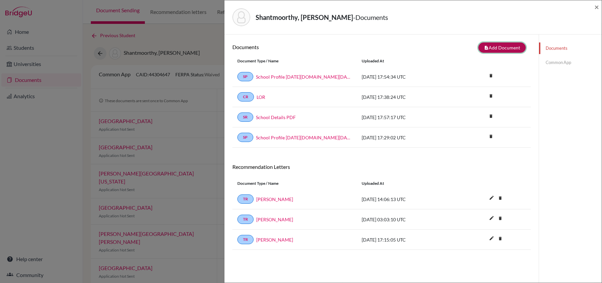
click at [516, 46] on button "note_add Add Document" at bounding box center [502, 47] width 47 height 10
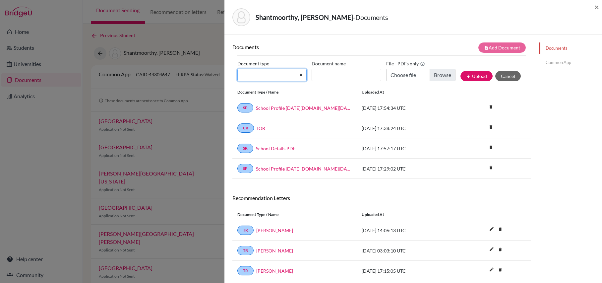
click at [300, 73] on select "Change explanation for Common App reports Counselor recommendation Internationa…" at bounding box center [271, 75] width 69 height 13
select select "2"
click at [237, 69] on select "Change explanation for Common App reports Counselor recommendation Internationa…" at bounding box center [271, 75] width 69 height 13
click at [335, 75] on input "Document name" at bounding box center [346, 75] width 69 height 13
type input "Initial Transcript"
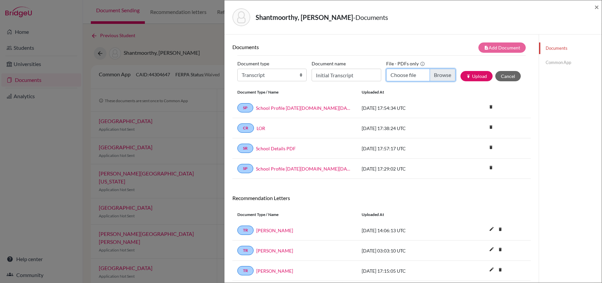
click at [413, 75] on input "Choose file" at bounding box center [420, 75] width 69 height 13
type input "C:\fakepath\Shantmoorthy, Ishantha - Initial Transcript.pdf"
click at [477, 74] on button "publish Upload" at bounding box center [477, 76] width 32 height 10
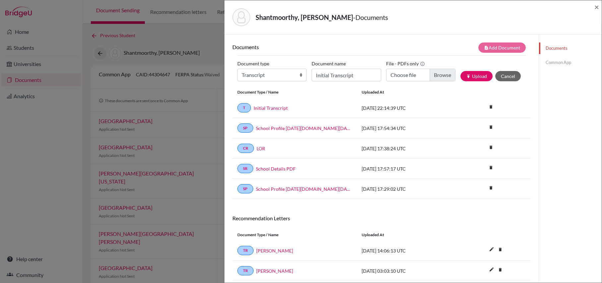
click at [564, 62] on link "Common App" at bounding box center [570, 63] width 63 height 12
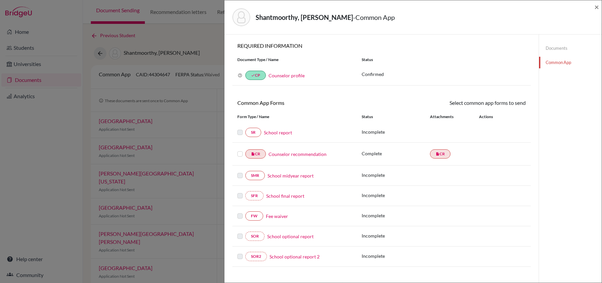
click at [275, 132] on link "School report" at bounding box center [278, 132] width 28 height 7
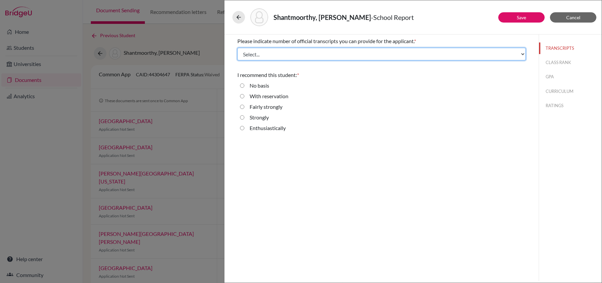
click at [274, 55] on select "Select... 1 2 3 4" at bounding box center [381, 54] width 289 height 13
select select "1"
click at [237, 48] on select "Select... 1 2 3 4" at bounding box center [381, 54] width 289 height 13
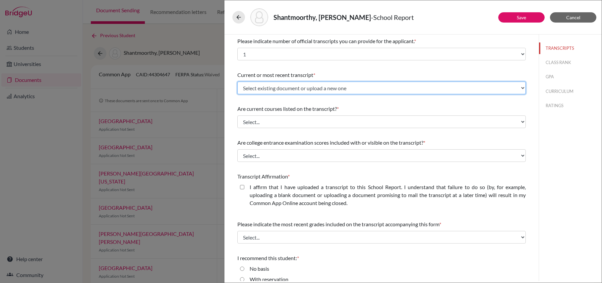
click at [276, 87] on select "Select existing document or upload a new one Initial Transcript Upload New File" at bounding box center [381, 88] width 289 height 13
select select "677205"
click at [237, 82] on select "Select existing document or upload a new one Initial Transcript Upload New File" at bounding box center [381, 88] width 289 height 13
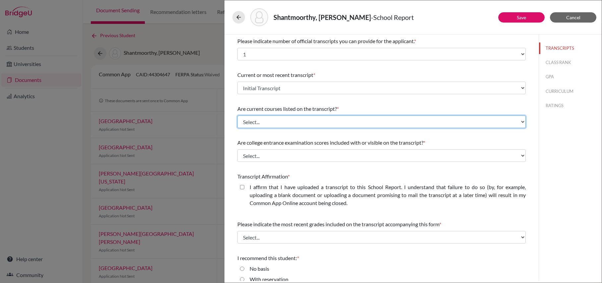
click at [276, 121] on select "Select... Yes No" at bounding box center [381, 121] width 289 height 13
select select "0"
click at [237, 115] on select "Select... Yes No" at bounding box center [381, 121] width 289 height 13
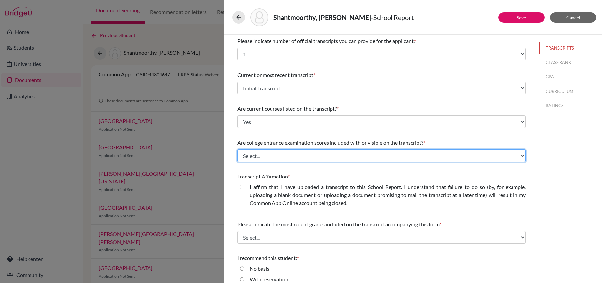
click at [274, 157] on select "Select... Yes No" at bounding box center [381, 155] width 289 height 13
select select "1"
click at [237, 149] on select "Select... Yes No" at bounding box center [381, 155] width 289 height 13
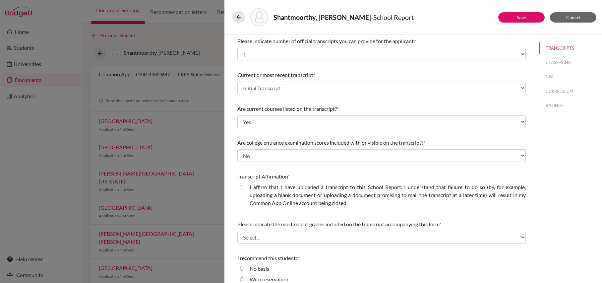
click at [241, 187] on closed\ "I affirm that I have uploaded a transcript to this School Report. I understand …" at bounding box center [242, 187] width 4 height 8
checkbox closed\ "true"
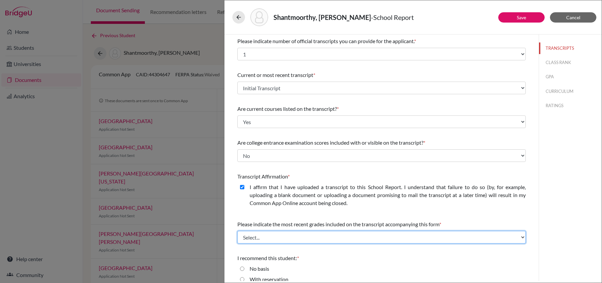
click at [252, 236] on select "Select... Final junior year grades 1st Quarter senior year grades 2nd Quarter/1…" at bounding box center [381, 237] width 289 height 13
select select "0"
click at [237, 231] on select "Select... Final junior year grades 1st Quarter senior year grades 2nd Quarter/1…" at bounding box center [381, 237] width 289 height 13
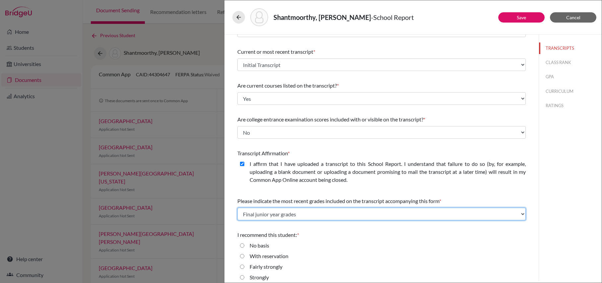
scroll to position [39, 0]
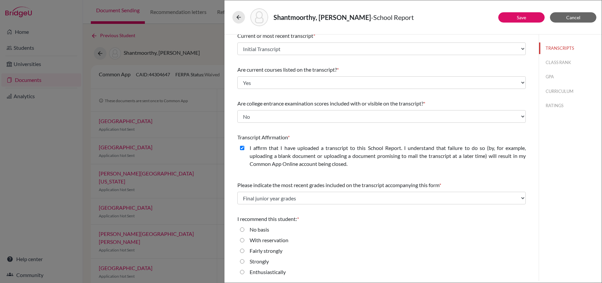
click at [242, 271] on input "Enthusiastically" at bounding box center [242, 272] width 4 height 8
radio input "true"
click at [555, 63] on button "CLASS RANK" at bounding box center [570, 63] width 63 height 12
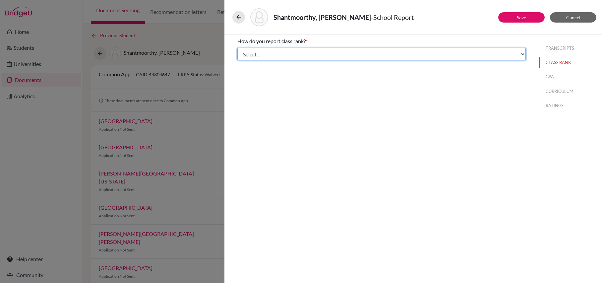
click at [497, 57] on select "Select... Exact Decile Quintile Quartile None" at bounding box center [381, 54] width 289 height 13
select select "1"
click at [237, 48] on select "Select... Exact Decile Quintile Quartile None" at bounding box center [381, 54] width 289 height 13
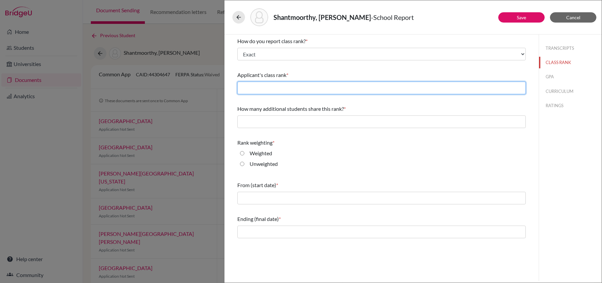
click at [461, 82] on input "text" at bounding box center [381, 88] width 289 height 13
type input "7"
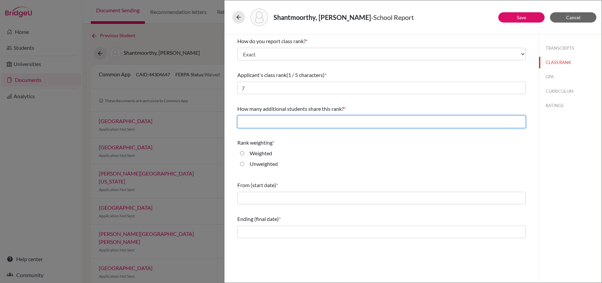
click at [302, 122] on input "text" at bounding box center [381, 121] width 289 height 13
type input "0"
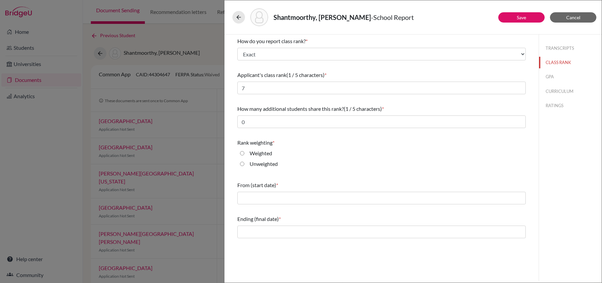
click at [242, 152] on input "Weighted" at bounding box center [242, 153] width 4 height 8
radio input "true"
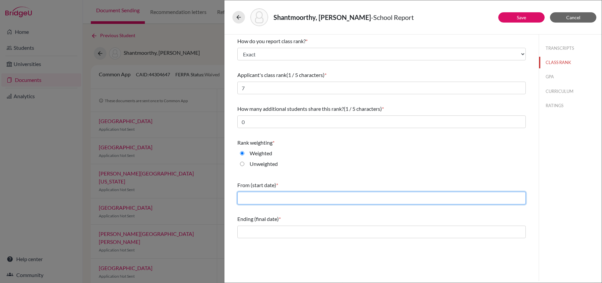
click at [249, 198] on input "text" at bounding box center [381, 198] width 289 height 13
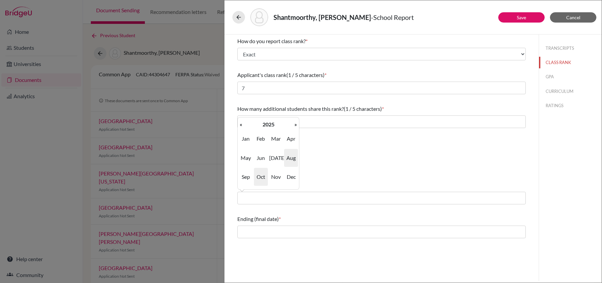
click at [288, 157] on span "Aug" at bounding box center [291, 158] width 14 height 18
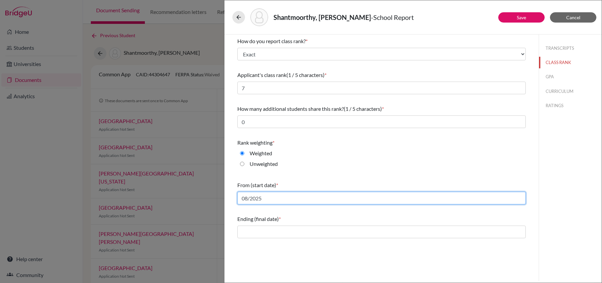
click at [271, 198] on input "08/2025" at bounding box center [381, 198] width 289 height 13
type input "08/2022"
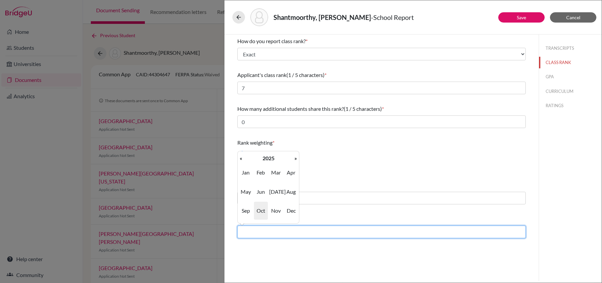
click at [260, 234] on input "text" at bounding box center [381, 232] width 289 height 13
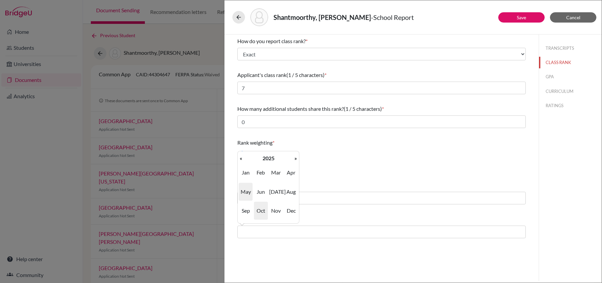
click at [247, 190] on span "May" at bounding box center [246, 192] width 14 height 18
type input "05/2025"
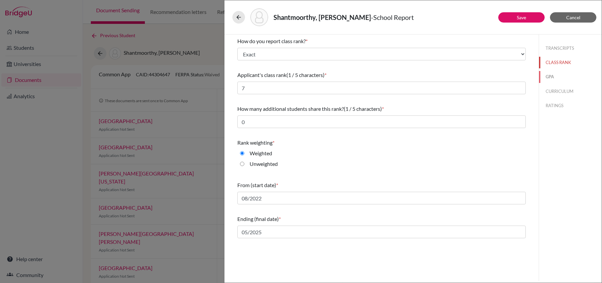
click at [549, 76] on button "GPA" at bounding box center [570, 77] width 63 height 12
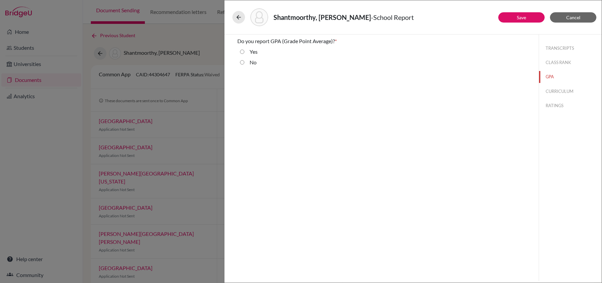
click at [242, 52] on input "Yes" at bounding box center [242, 52] width 4 height 8
radio input "true"
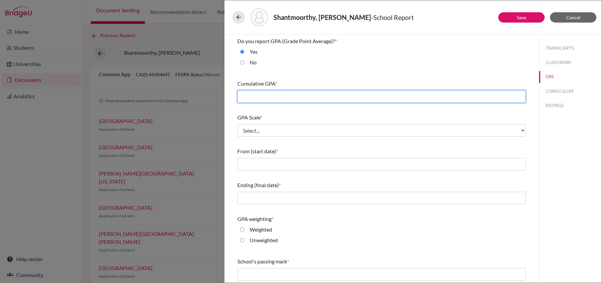
click at [289, 97] on input "text" at bounding box center [381, 96] width 289 height 13
type input "4.567"
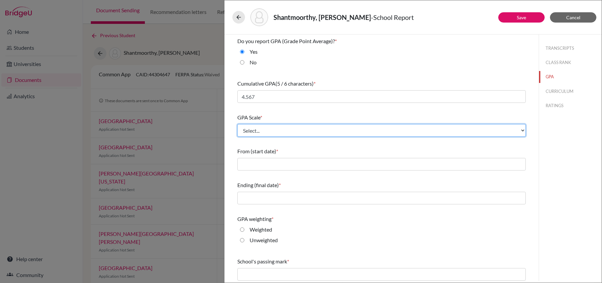
click at [288, 133] on select "Select... 4 5 6 7 8 9 10 11 12 13 14 15 16 17 18 19 20 100" at bounding box center [381, 130] width 289 height 13
select select "5"
click at [237, 124] on select "Select... 4 5 6 7 8 9 10 11 12 13 14 15 16 17 18 19 20 100" at bounding box center [381, 130] width 289 height 13
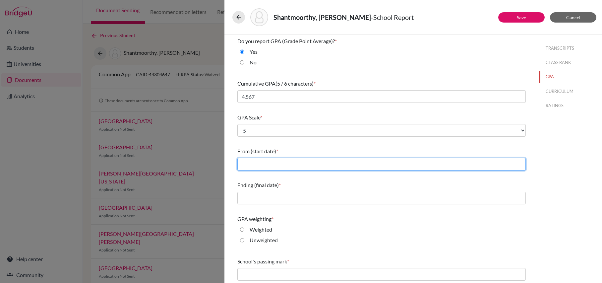
click at [283, 163] on input "text" at bounding box center [381, 164] width 289 height 13
type input "08/2022"
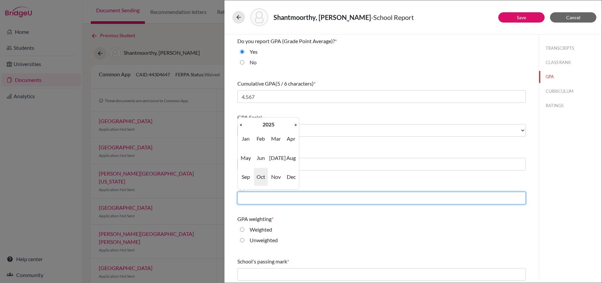
click at [297, 194] on input "text" at bounding box center [381, 198] width 289 height 13
type input "05/2025"
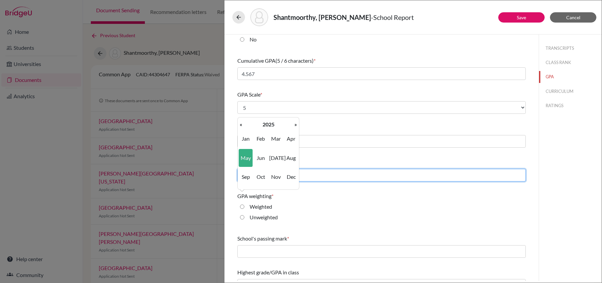
scroll to position [23, 0]
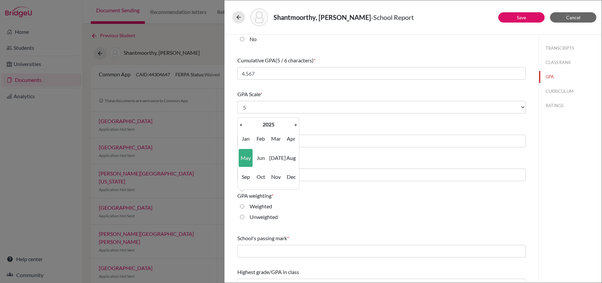
click at [241, 207] on input "Weighted" at bounding box center [242, 206] width 4 height 8
radio input "true"
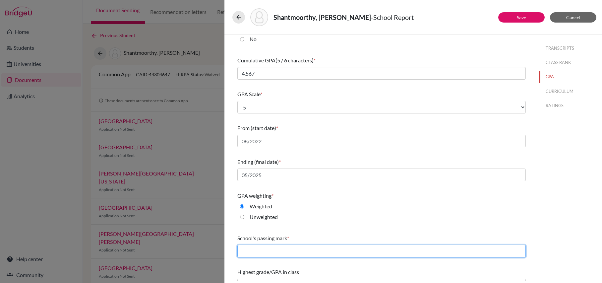
click at [254, 253] on input "text" at bounding box center [381, 251] width 289 height 13
type input "60"
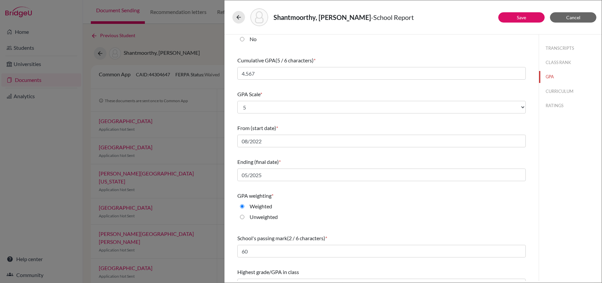
click at [293, 220] on div "Unweighted" at bounding box center [381, 218] width 289 height 11
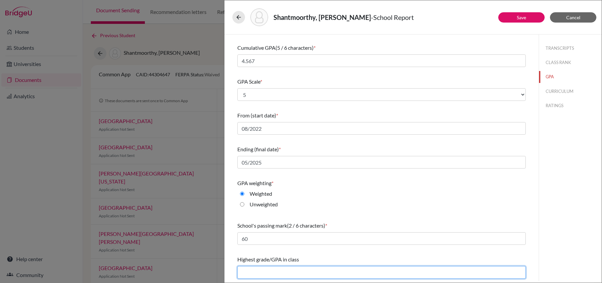
click at [284, 275] on input "text" at bounding box center [381, 272] width 289 height 13
type input "4.684"
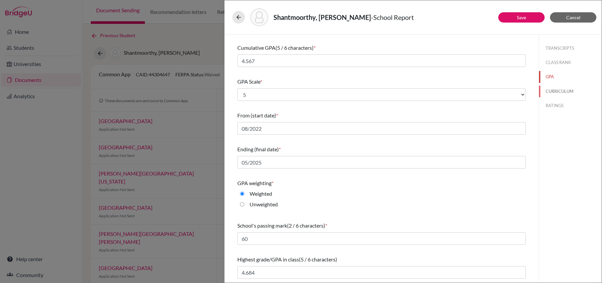
click at [557, 89] on button "CURRICULUM" at bounding box center [570, 92] width 63 height 12
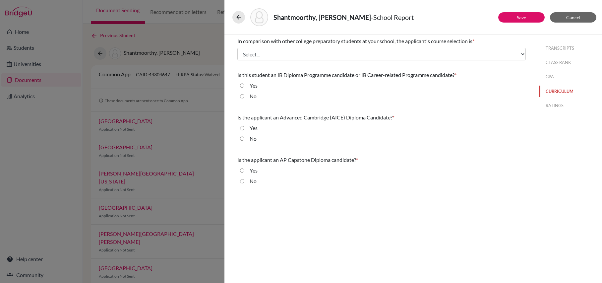
scroll to position [0, 0]
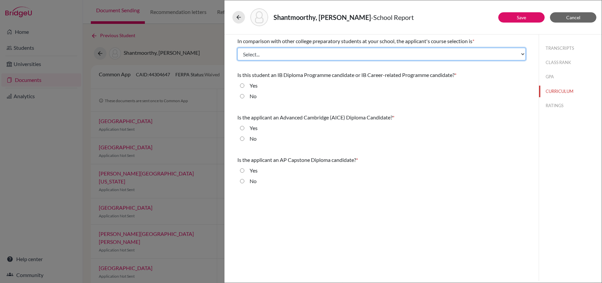
click at [389, 55] on select "Select... Less than demanding Average Demanding Very demanding Most demanding P…" at bounding box center [381, 54] width 289 height 13
select select "3"
click at [237, 48] on select "Select... Less than demanding Average Demanding Very demanding Most demanding P…" at bounding box center [381, 54] width 289 height 13
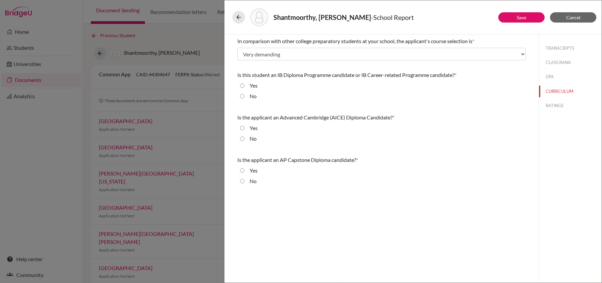
click at [241, 98] on input "No" at bounding box center [242, 96] width 4 height 8
radio input "true"
click at [240, 139] on input "No" at bounding box center [242, 139] width 4 height 8
radio input "true"
click at [242, 181] on input "No" at bounding box center [242, 181] width 4 height 8
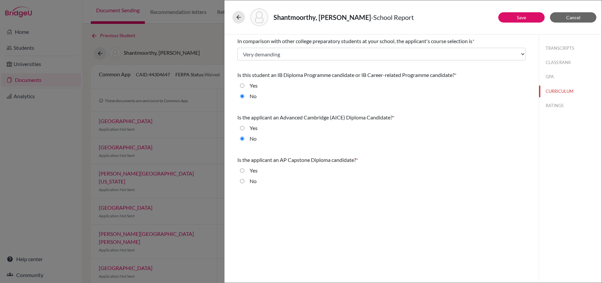
radio input "true"
click at [558, 106] on button "RATINGS" at bounding box center [570, 106] width 63 height 12
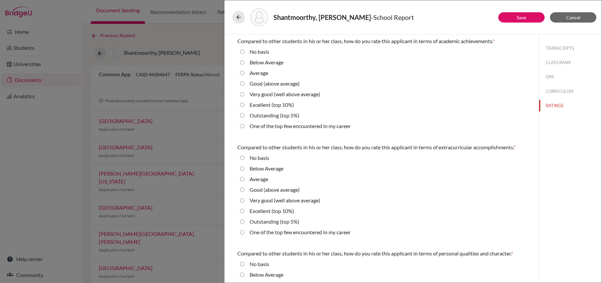
click at [241, 115] on 5\%\) "Outstanding (top 5%)" at bounding box center [242, 115] width 4 height 8
radio 5\%\) "true"
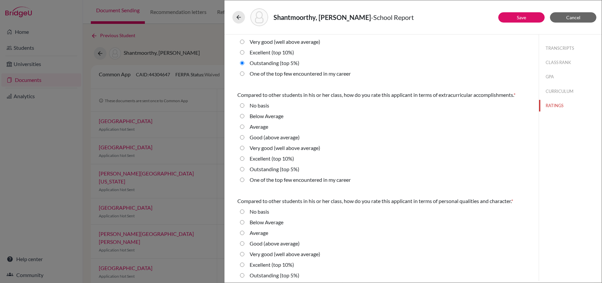
scroll to position [58, 0]
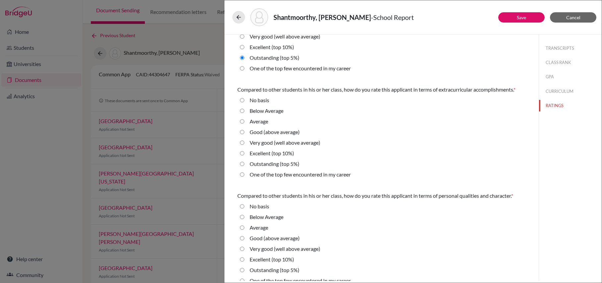
click at [242, 166] on 5\%\) "Outstanding (top 5%)" at bounding box center [242, 164] width 4 height 8
radio 5\%\) "true"
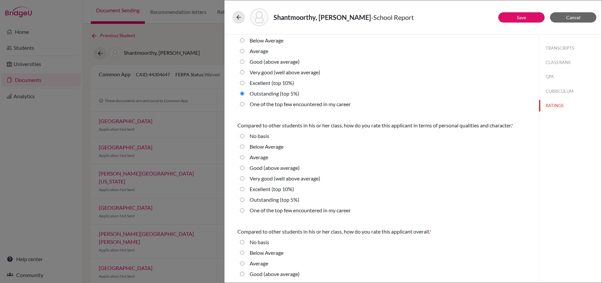
scroll to position [129, 0]
click at [241, 201] on 5\%\) "Outstanding (top 5%)" at bounding box center [242, 199] width 4 height 8
radio 5\%\) "true"
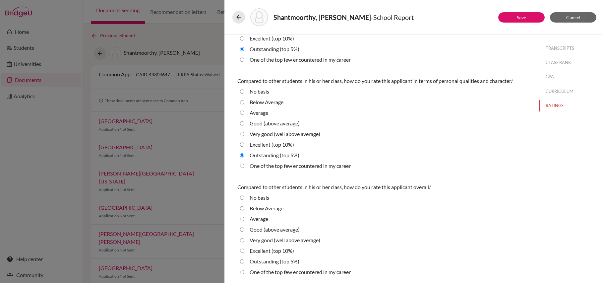
click at [240, 262] on 5\%\) "Outstanding (top 5%)" at bounding box center [242, 261] width 4 height 8
radio 5\%\) "true"
click at [532, 13] on button "Save" at bounding box center [522, 17] width 46 height 10
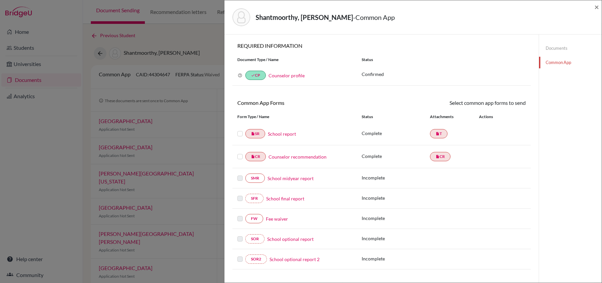
click at [189, 52] on div "Shantmoorthy, Ishitha - Common App × × REQUIRED INFORMATION Document Type / Nam…" at bounding box center [301, 141] width 602 height 283
click at [597, 6] on span "×" at bounding box center [597, 7] width 5 height 10
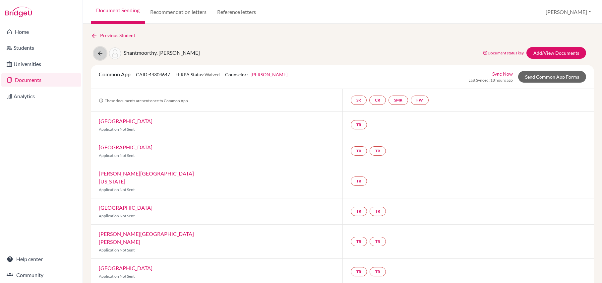
click at [99, 54] on icon at bounding box center [100, 53] width 7 height 7
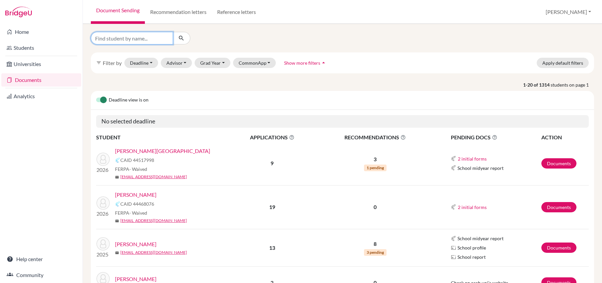
click at [136, 39] on input "Find student by name..." at bounding box center [132, 38] width 82 height 13
type input "shantmoorthy"
click at [180, 40] on icon "submit" at bounding box center [181, 38] width 7 height 7
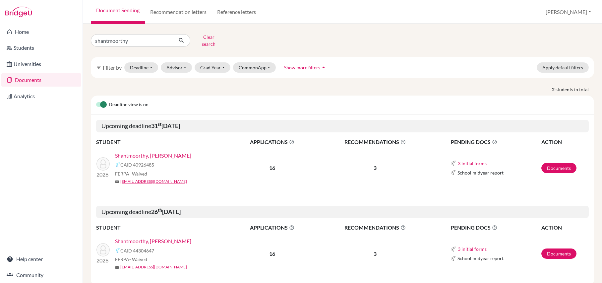
click at [159, 157] on link "Shantmoorthy, [PERSON_NAME]" at bounding box center [153, 156] width 76 height 8
